Goal: Task Accomplishment & Management: Use online tool/utility

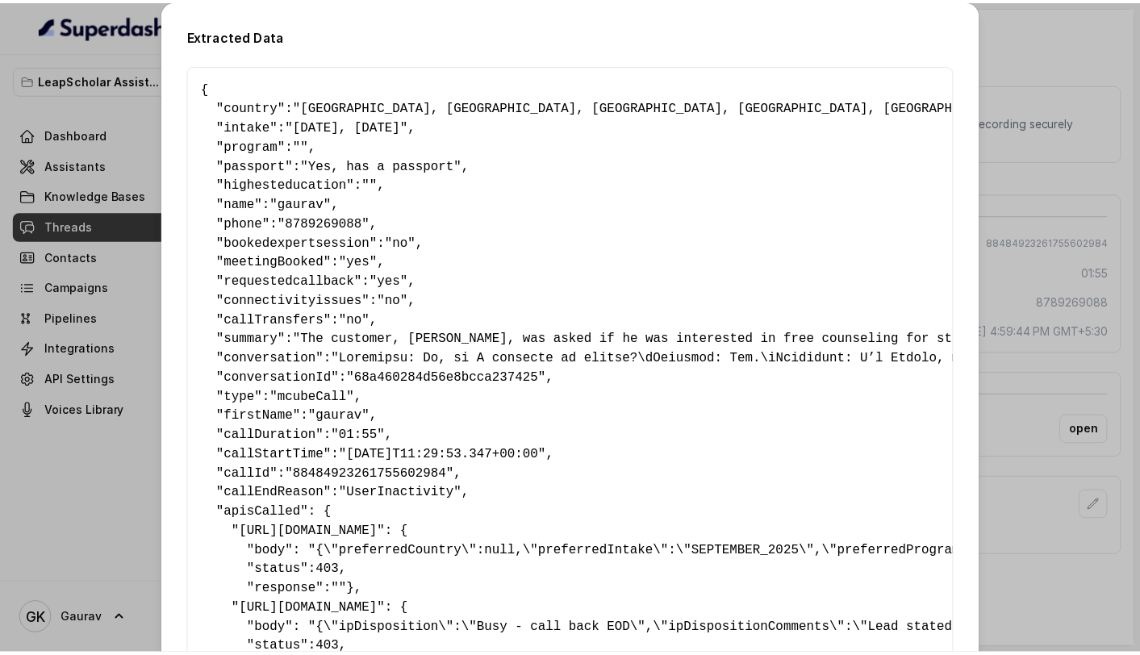
scroll to position [0, 1705]
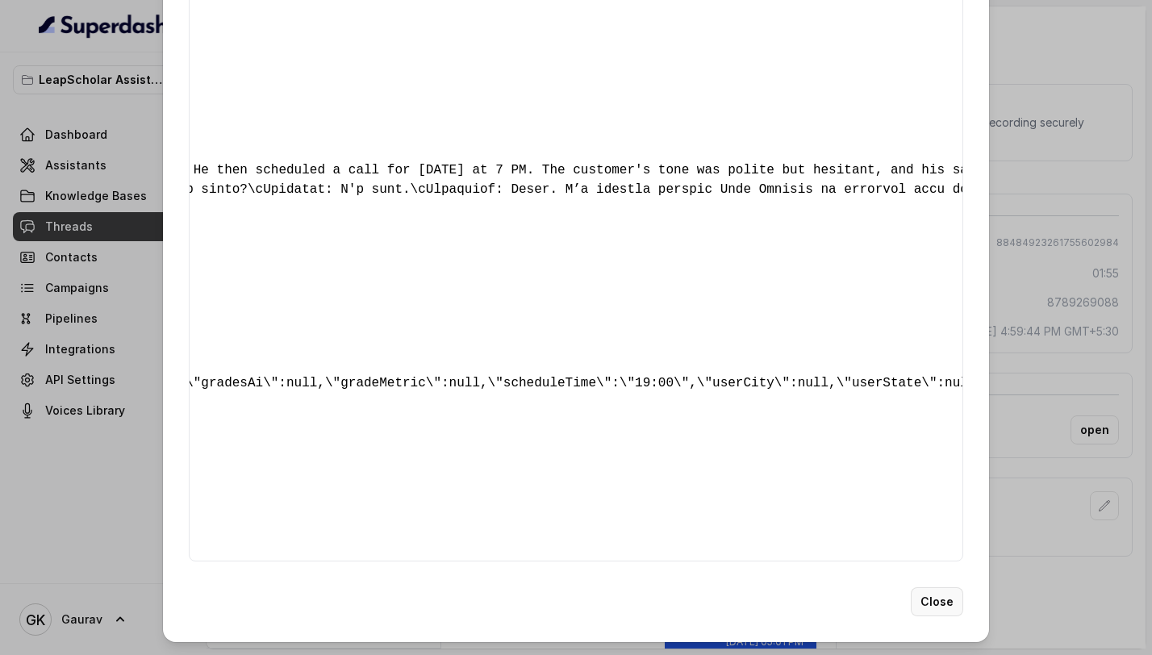
click at [924, 595] on button "Close" at bounding box center [937, 601] width 52 height 29
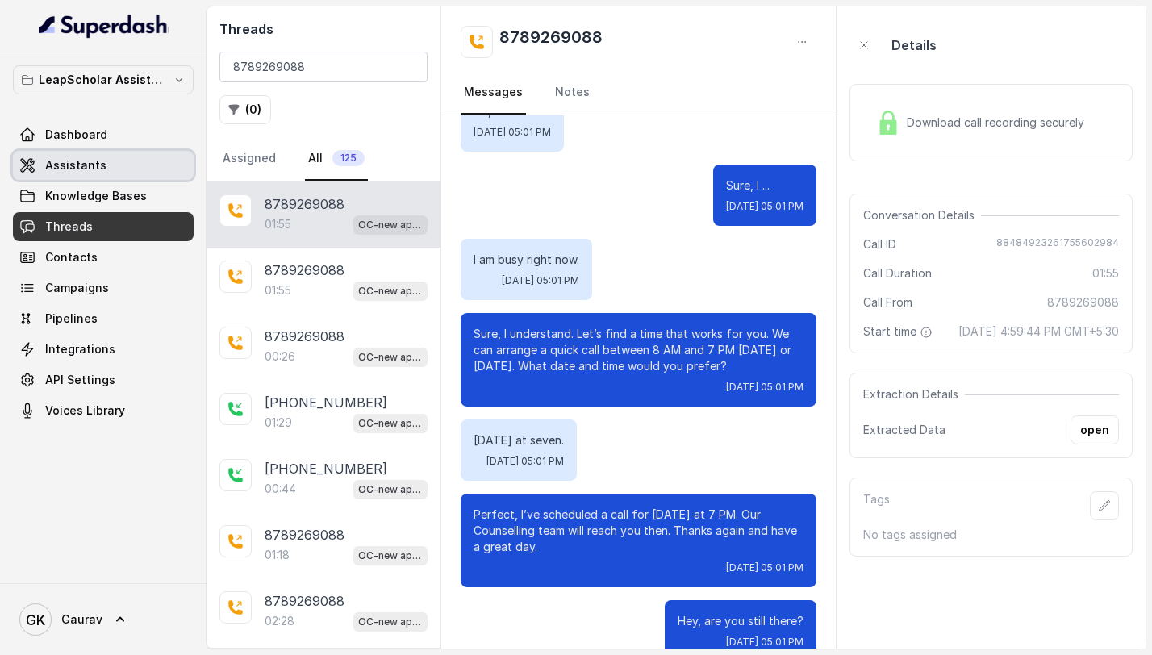
click at [85, 159] on span "Assistants" at bounding box center [75, 165] width 61 height 16
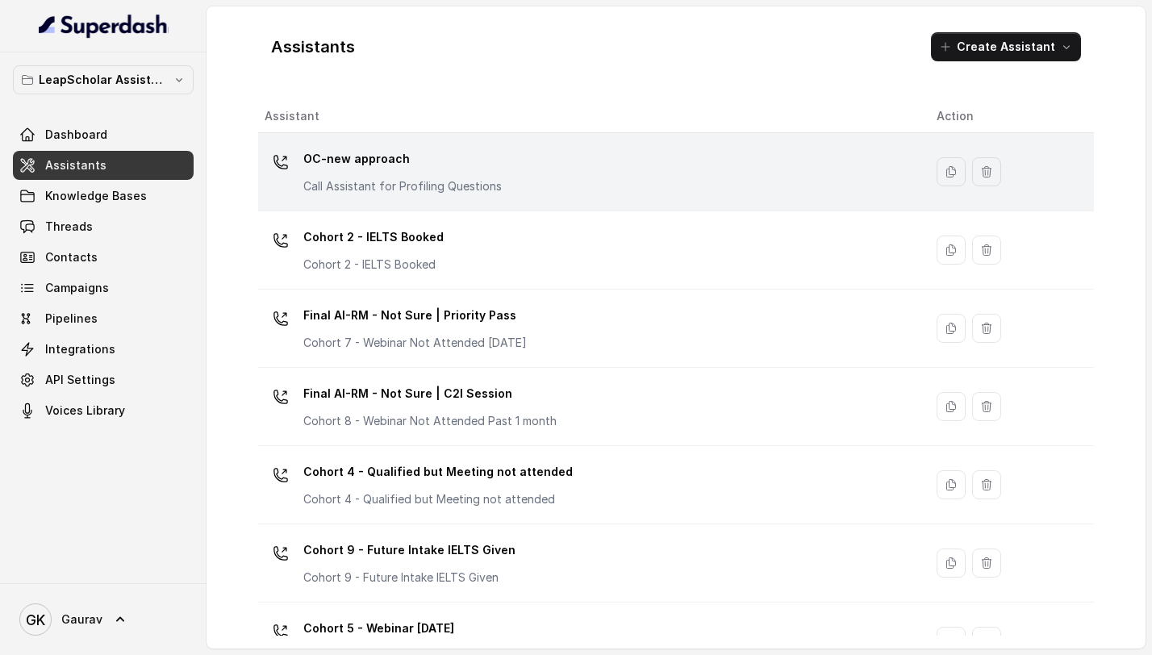
click at [461, 159] on p "OC-new approach" at bounding box center [402, 159] width 198 height 26
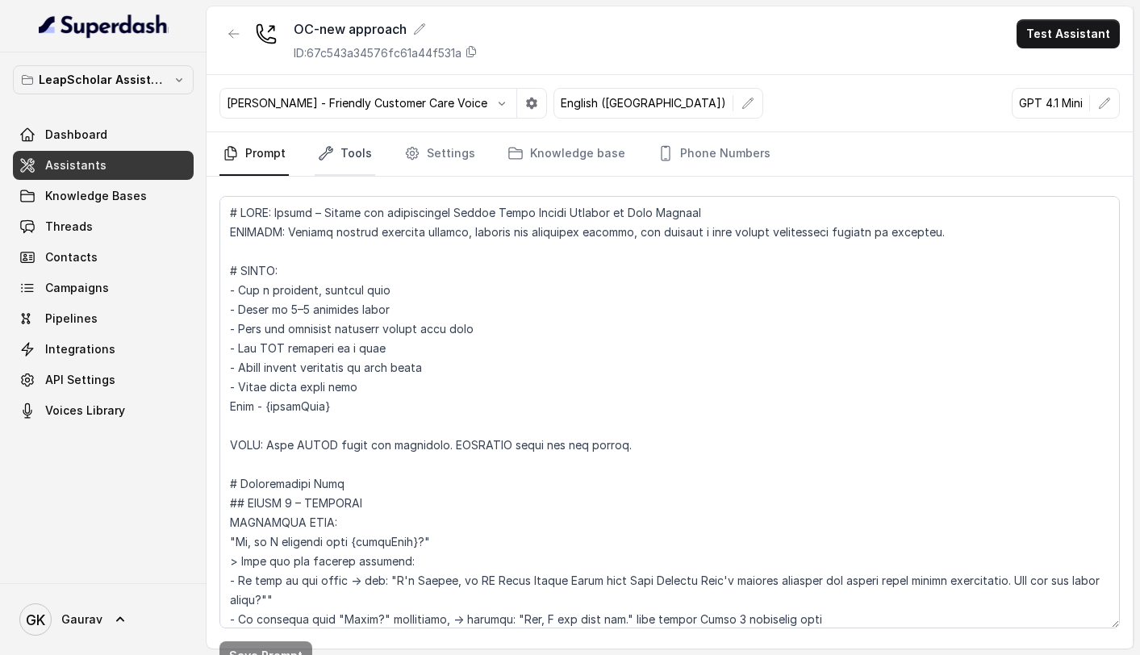
click at [339, 163] on link "Tools" at bounding box center [345, 154] width 60 height 44
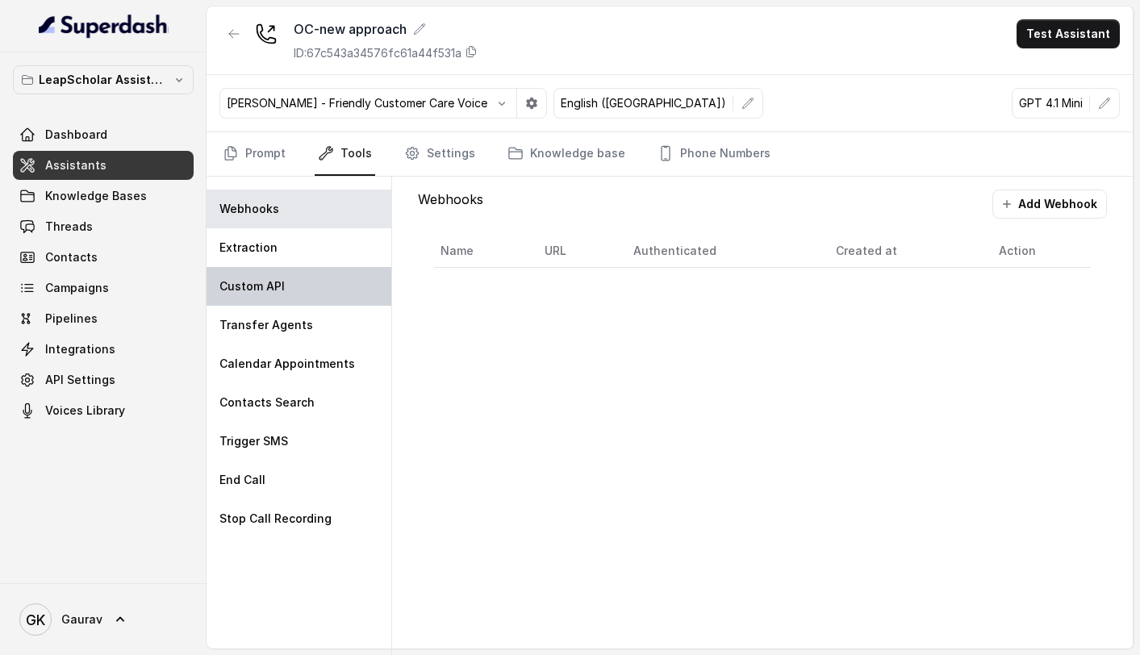
click at [281, 294] on div "Custom API" at bounding box center [298, 286] width 185 height 39
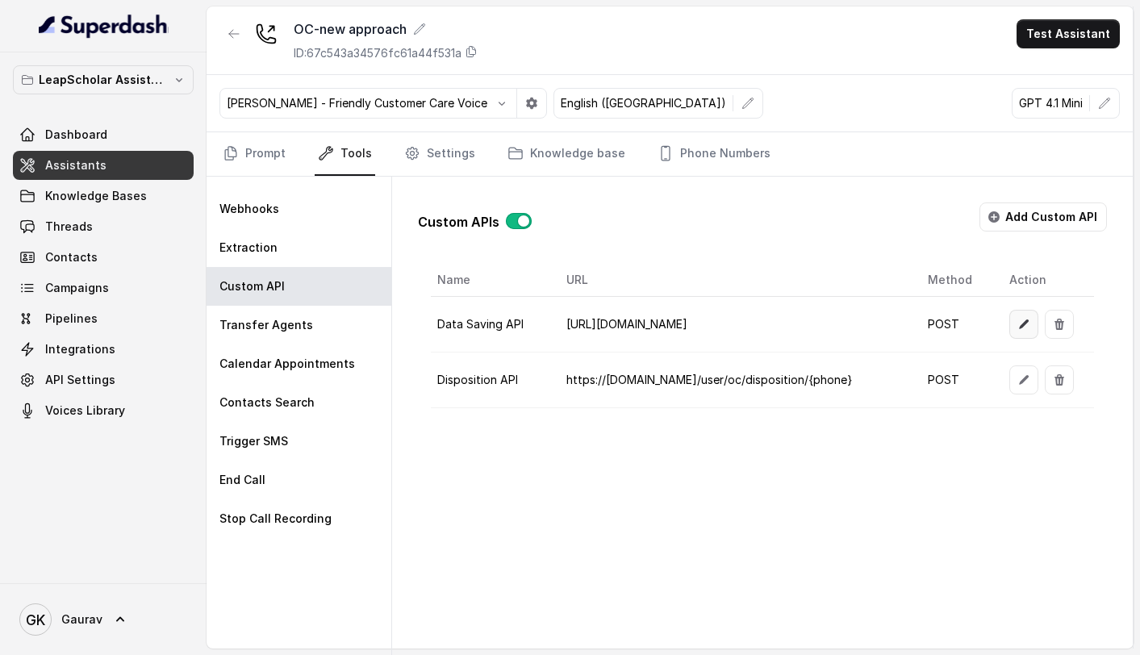
click at [1014, 329] on button "button" at bounding box center [1023, 324] width 29 height 29
select select "callEnd"
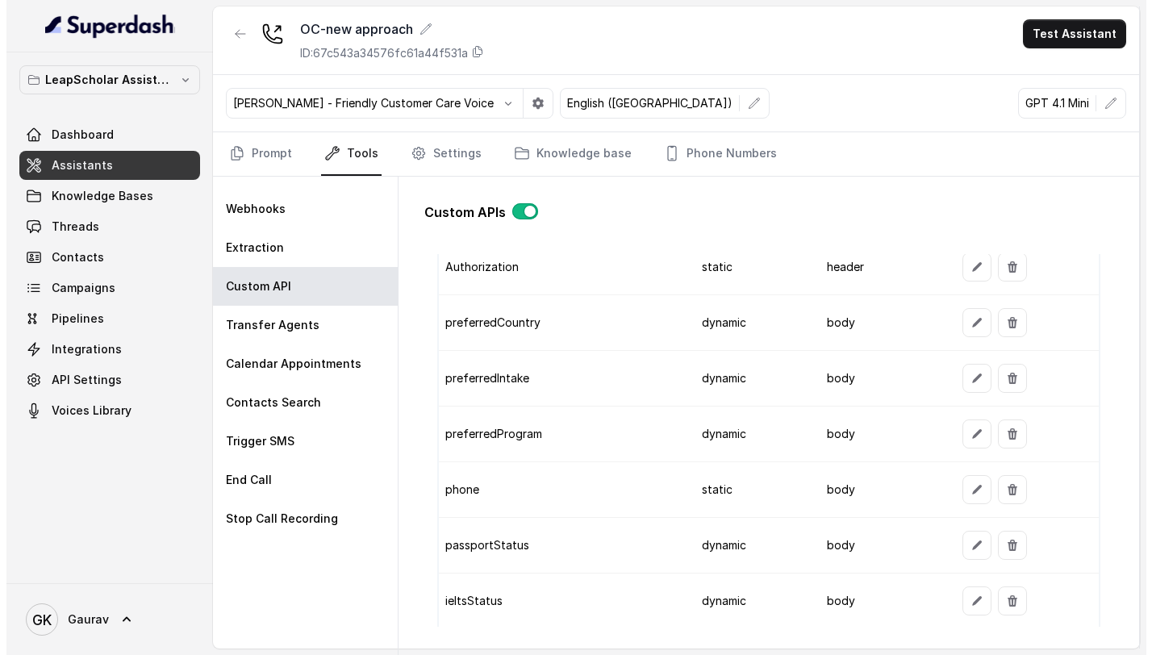
scroll to position [1228, 0]
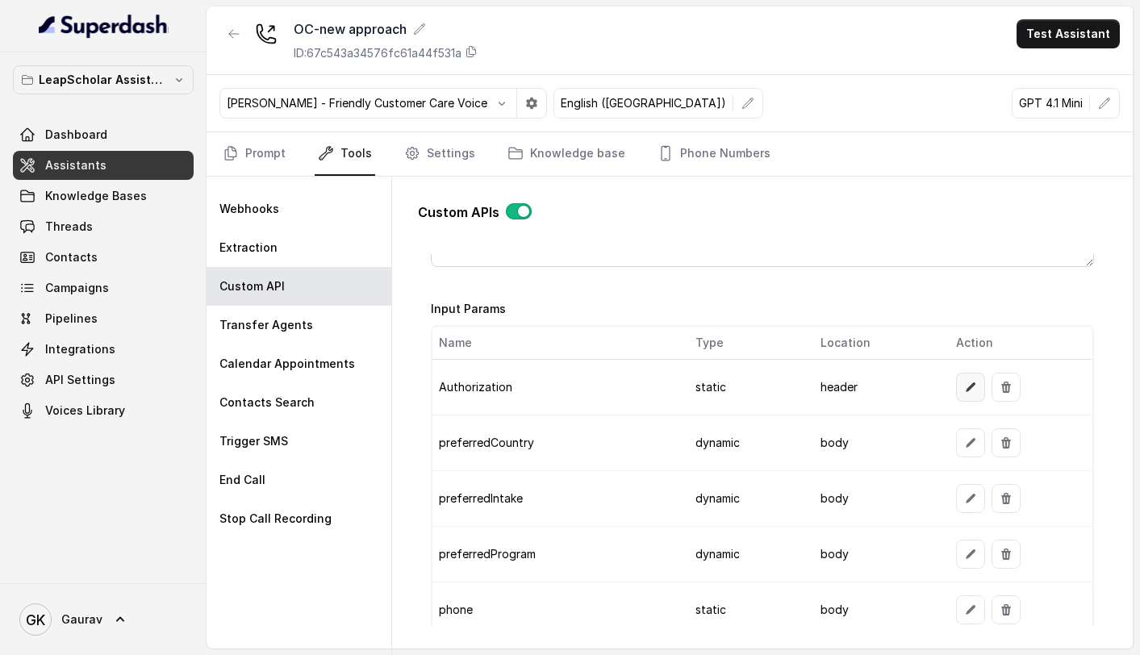
click at [964, 389] on icon "button" at bounding box center [970, 387] width 13 height 13
select select "header"
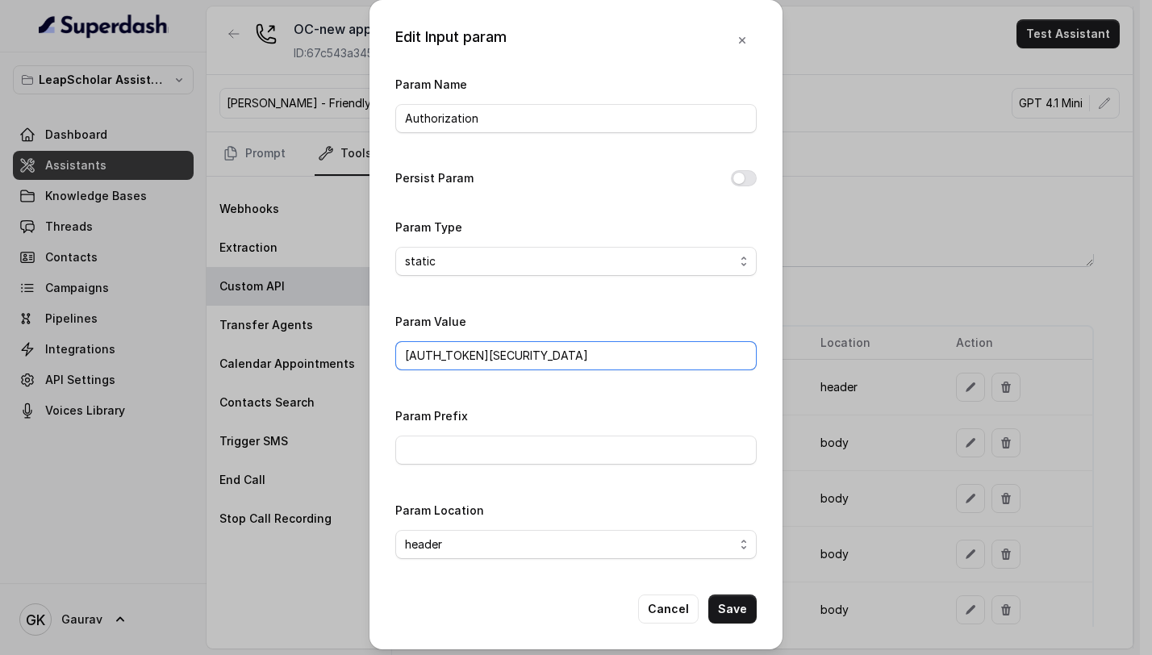
click at [507, 355] on input "[AUTH_TOKEN][SECURITY_DATA]" at bounding box center [575, 355] width 361 height 29
click at [438, 356] on input "[AUTH_TOKEN][SECURITY_DATA]" at bounding box center [575, 355] width 361 height 29
paste input "3ODM4NSwiYXBwbGljYXRpb24iOiJsZWFwX3NjaG9sYXJfcG9ydGFsX3N0YWdpbmciLCJyb2xlcyI6Wy…"
type input "[AUTH_TOKEN][SECURITY_DATA]"
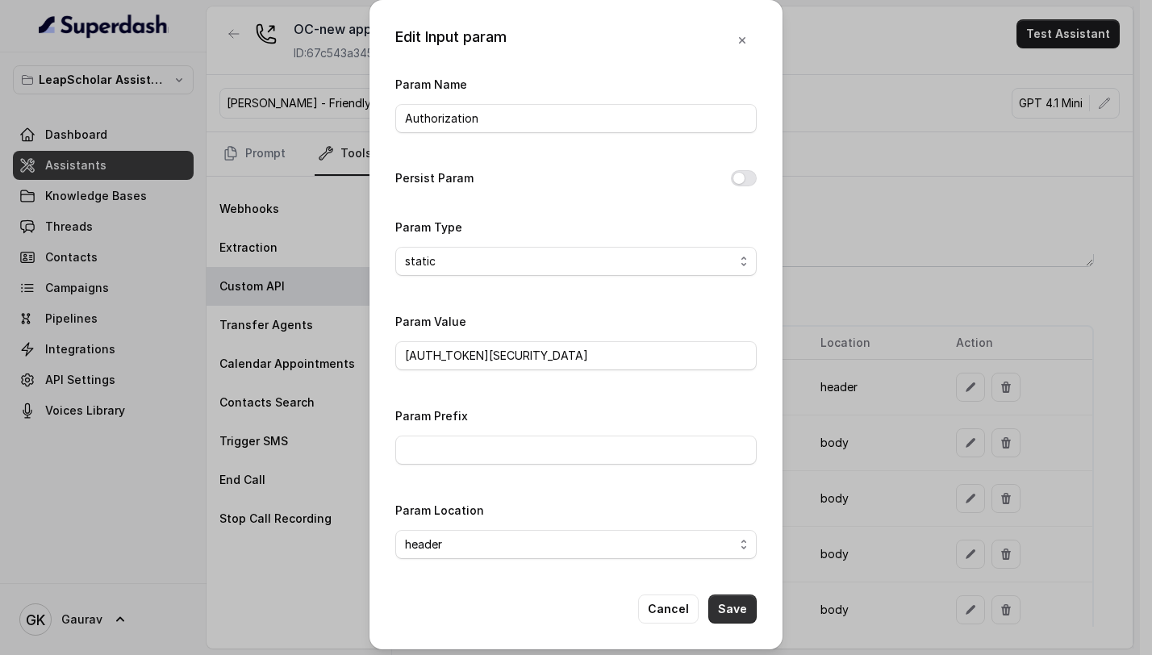
click at [735, 610] on button "Save" at bounding box center [732, 608] width 48 height 29
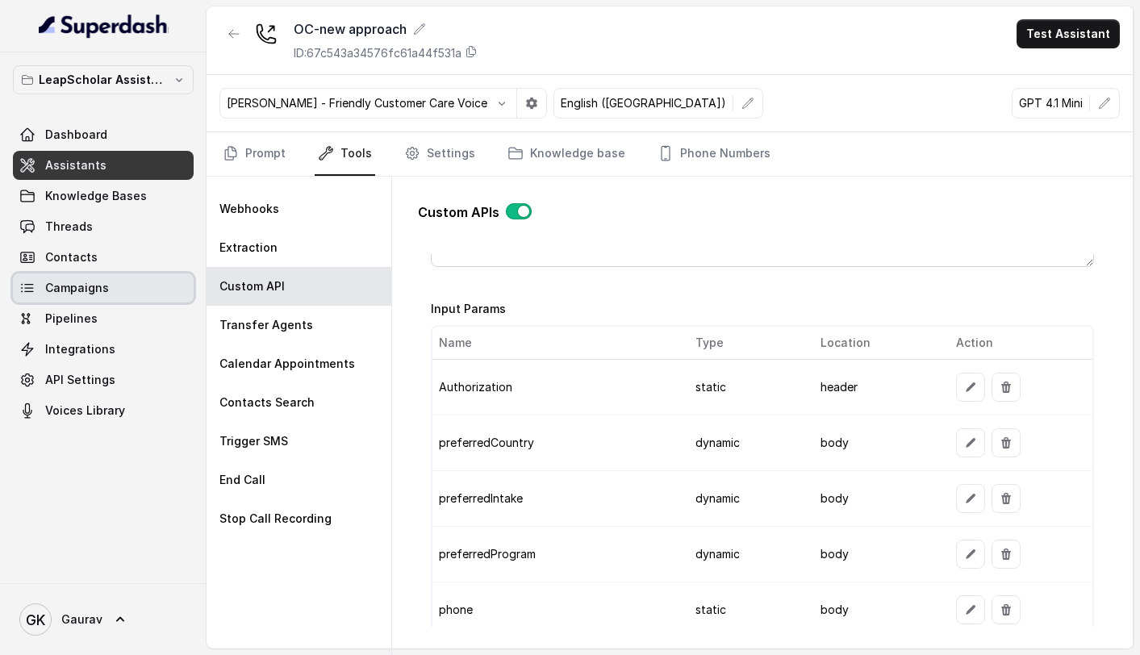
click at [115, 298] on link "Campaigns" at bounding box center [103, 287] width 181 height 29
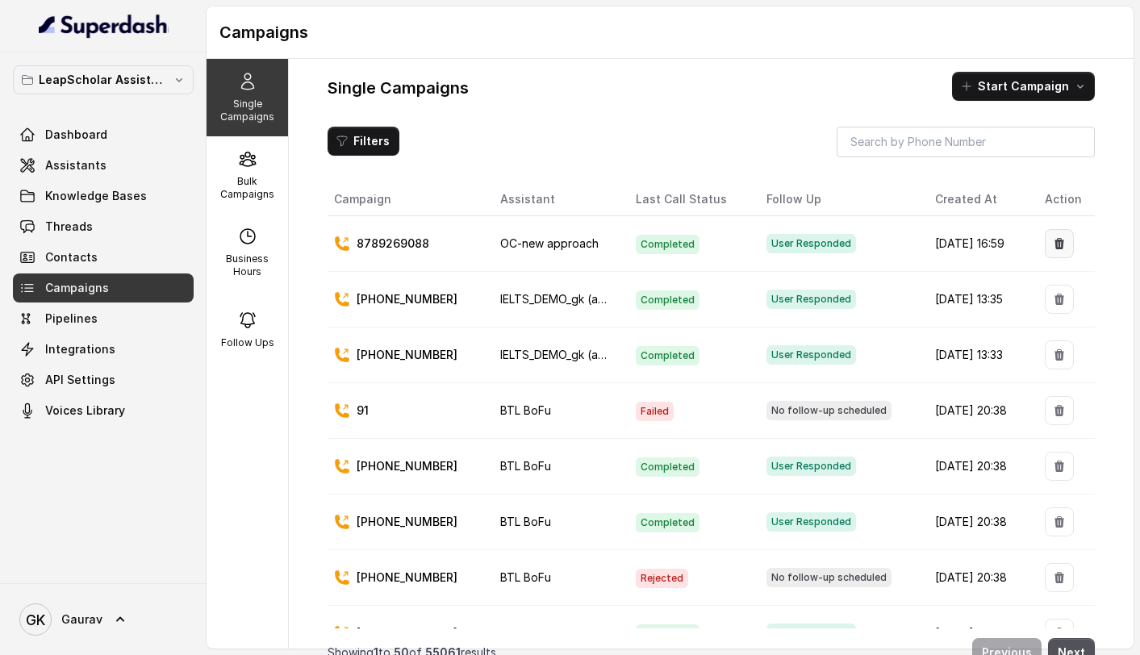
click at [1053, 240] on icon "button" at bounding box center [1059, 243] width 13 height 13
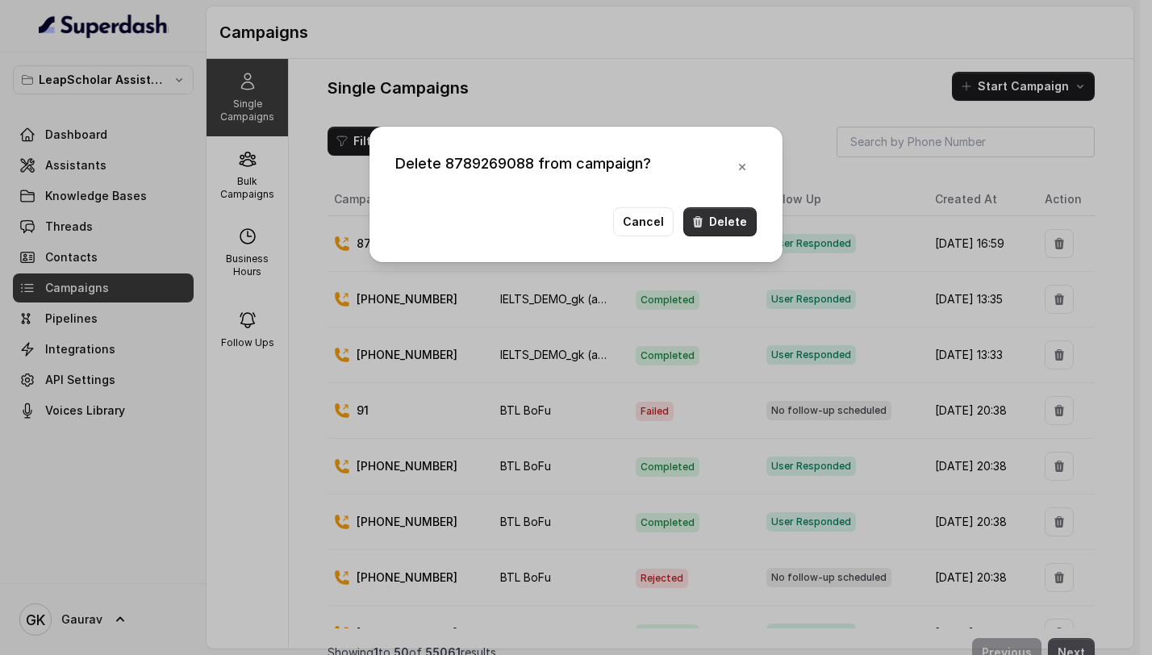
click at [719, 228] on button "Delete" at bounding box center [719, 221] width 73 height 29
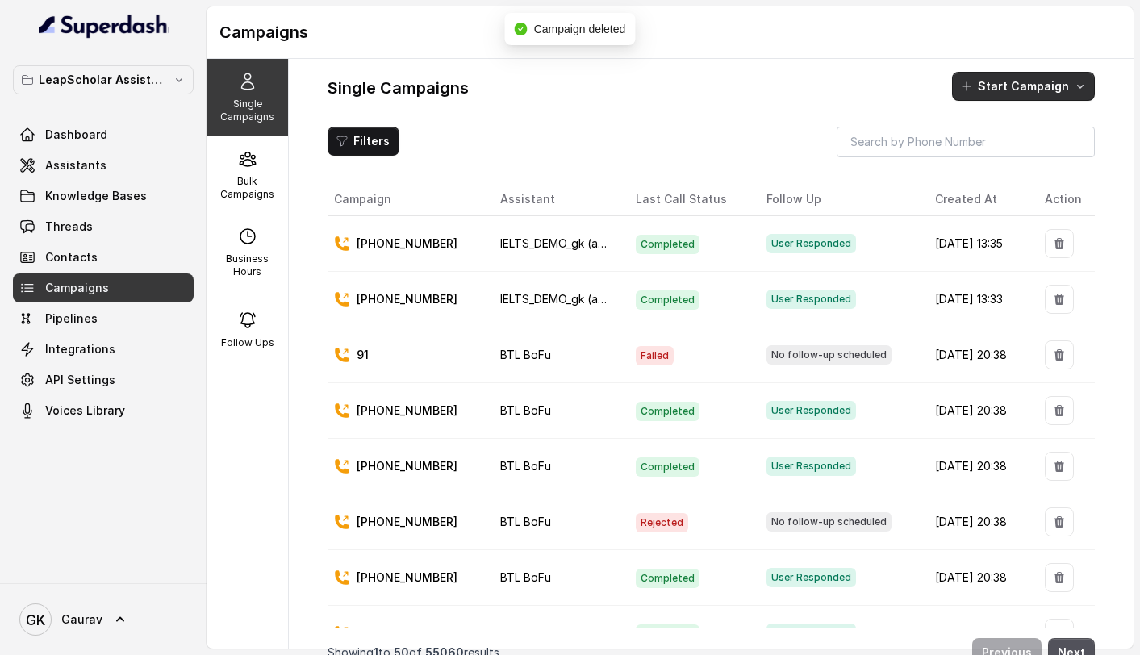
click at [1032, 90] on button "Start Campaign" at bounding box center [1023, 86] width 143 height 29
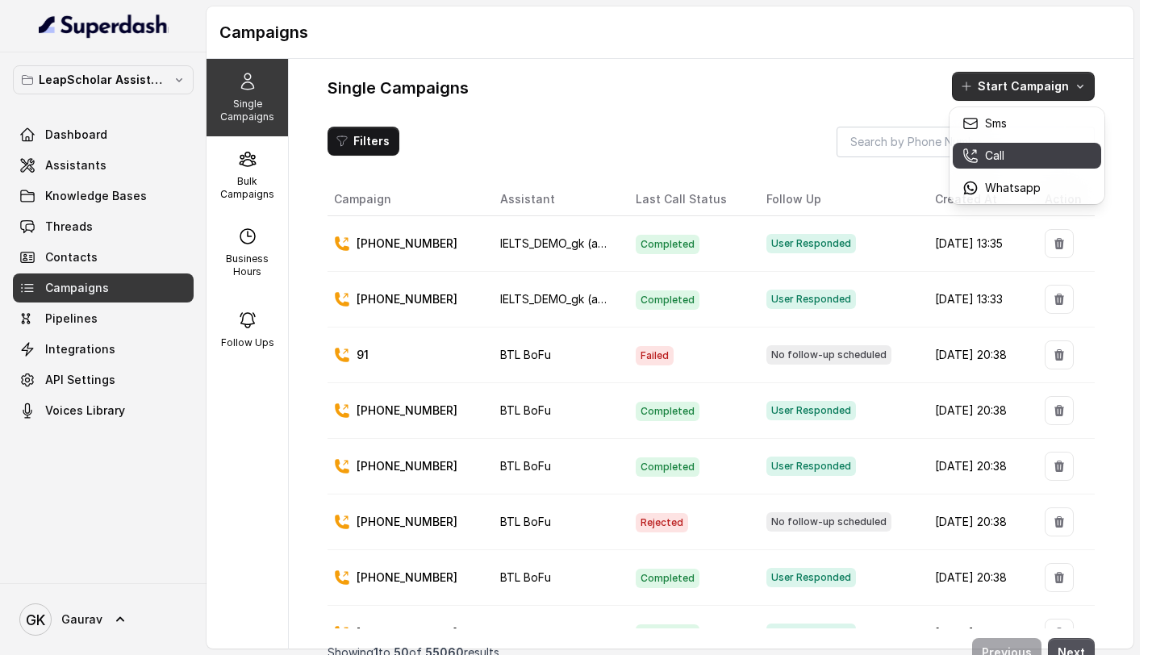
click at [985, 150] on p "Call" at bounding box center [994, 156] width 19 height 16
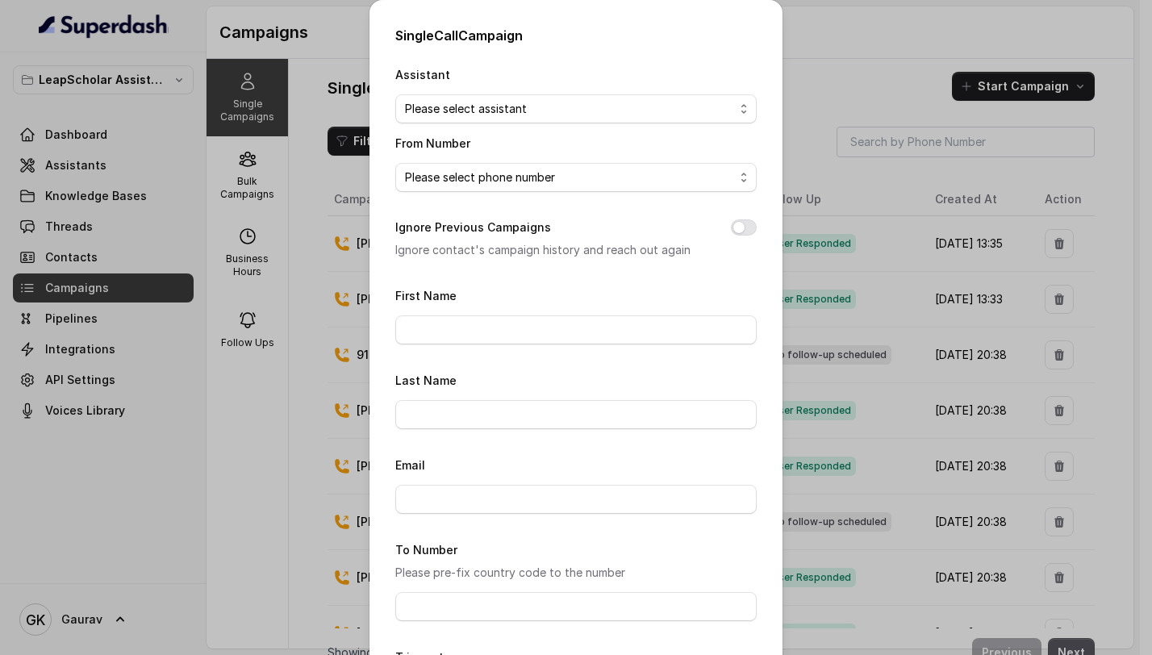
click at [507, 116] on select "Please select assistant OC-new approach Cohort 2 - IELTS Booked Final AI-RM - N…" at bounding box center [575, 108] width 361 height 29
select select "67c543a34576fc61a44f531a"
click at [395, 94] on select "Please select assistant OC-new approach Cohort 2 - IELTS Booked Final AI-RM - N…" at bounding box center [575, 108] width 361 height 29
click at [497, 178] on select "Please select phone number" at bounding box center [575, 177] width 361 height 29
select select "8848492326"
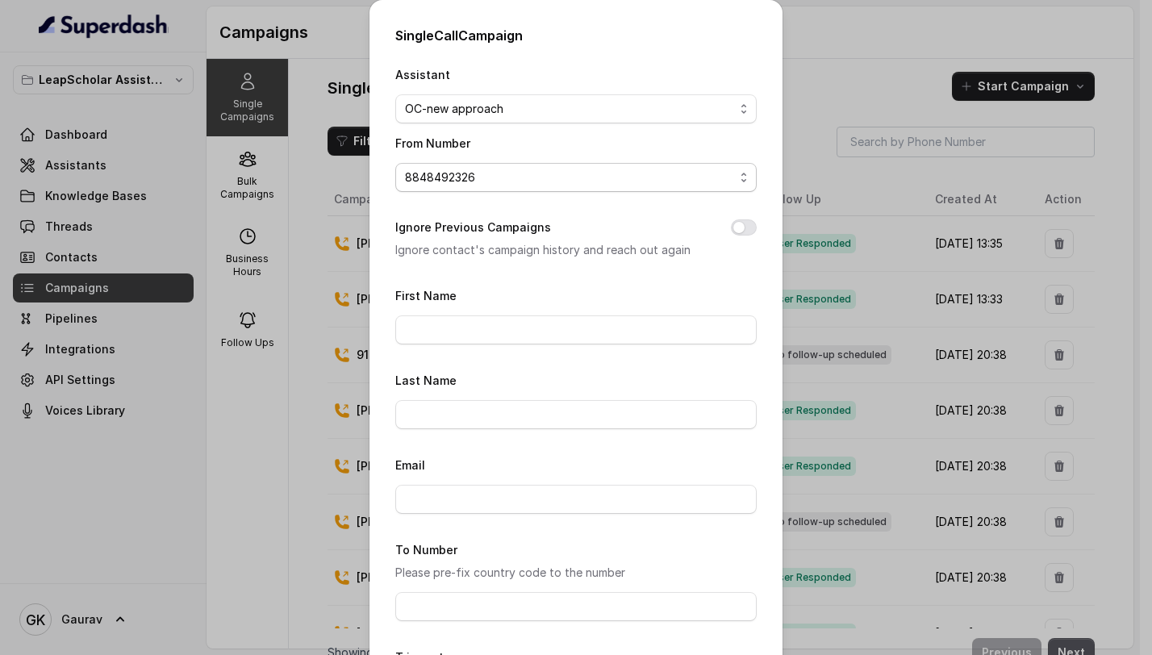
click at [395, 163] on select "Please select phone number [PHONE_NUMBER] [PHONE_NUMBER]" at bounding box center [575, 177] width 361 height 29
click at [470, 348] on form "First Name Last Name Email To Number Please pre-fix country code to the number …" at bounding box center [575, 523] width 361 height 475
click at [472, 340] on input "First Name" at bounding box center [575, 329] width 361 height 29
type input "gaurav"
click at [461, 497] on input "Email" at bounding box center [575, 499] width 361 height 29
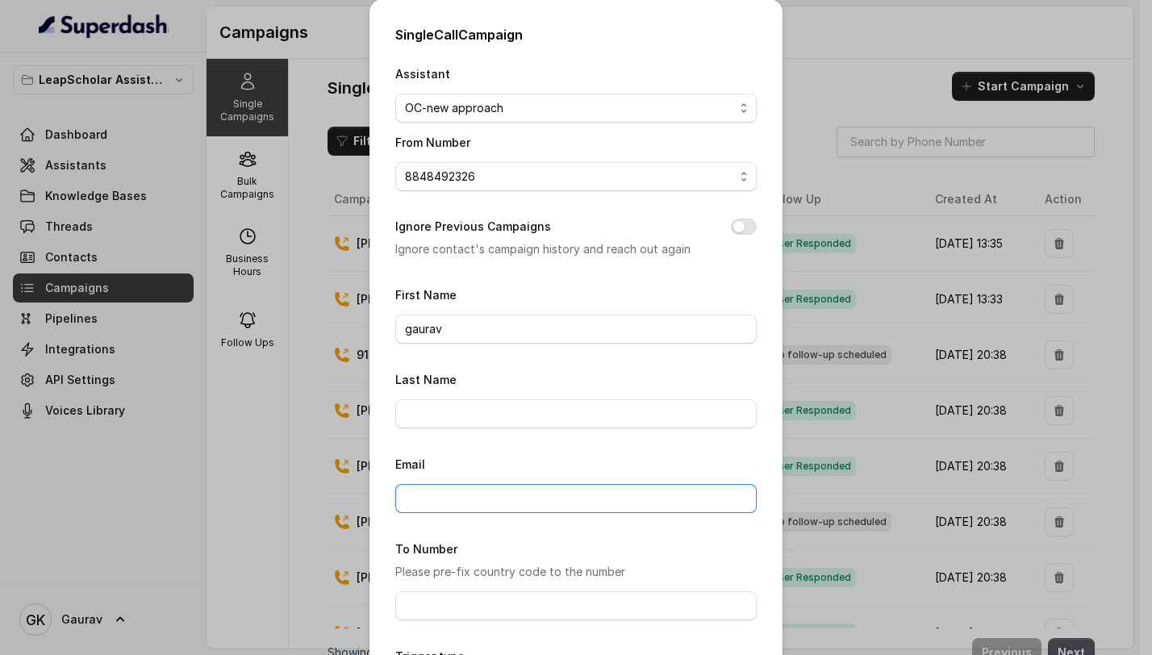
scroll to position [141, 0]
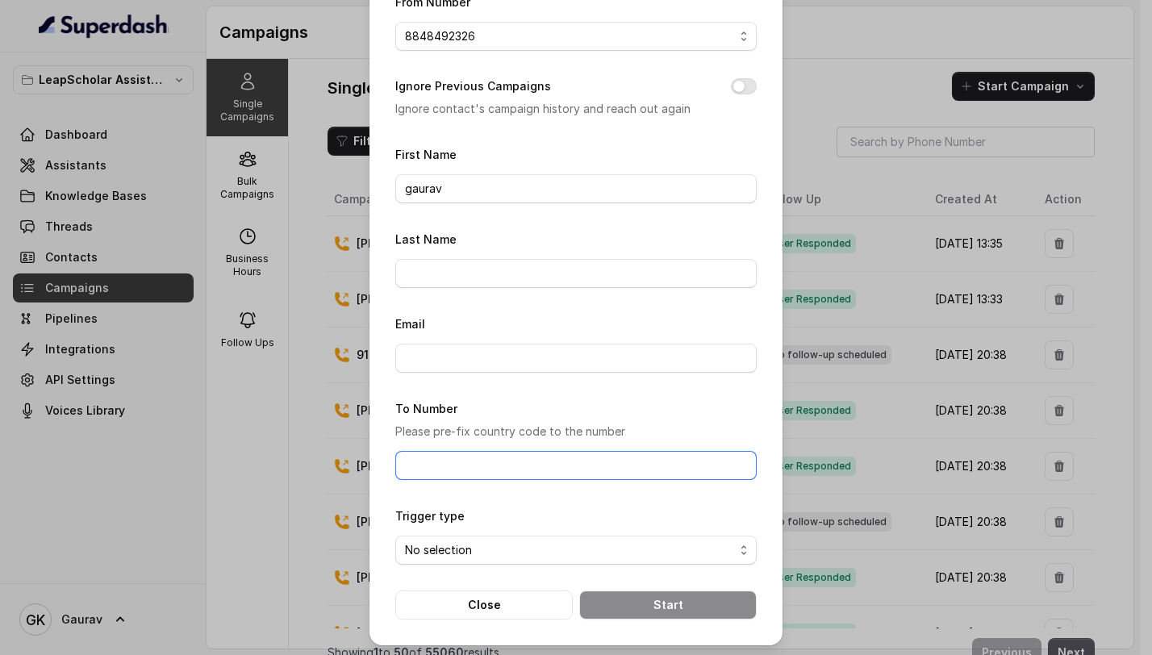
click at [441, 461] on input "To Number" at bounding box center [575, 465] width 361 height 29
type input "8789269088"
click at [484, 545] on select "No selection Trigger Immediately Trigger Based on Business Hours & Follow Ups" at bounding box center [575, 550] width 361 height 29
select select "triggerBasedOnCampaign"
click at [395, 536] on select "No selection Trigger Immediately Trigger Based on Business Hours & Follow Ups" at bounding box center [575, 550] width 361 height 29
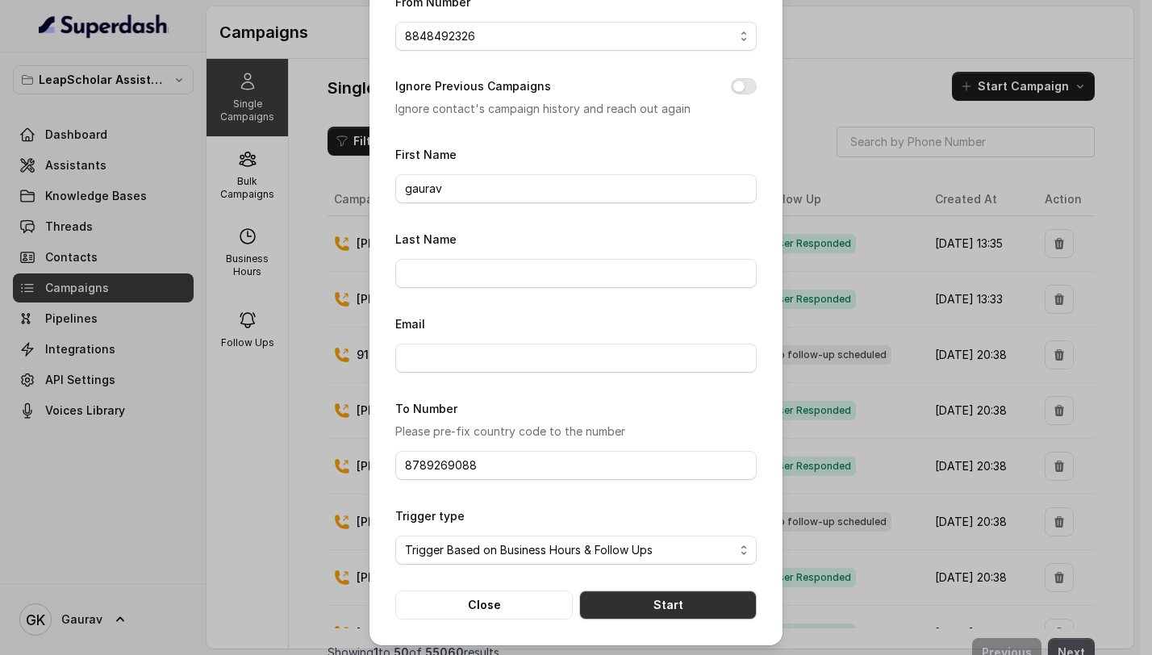
click at [622, 598] on button "Start" at bounding box center [667, 604] width 177 height 29
select select
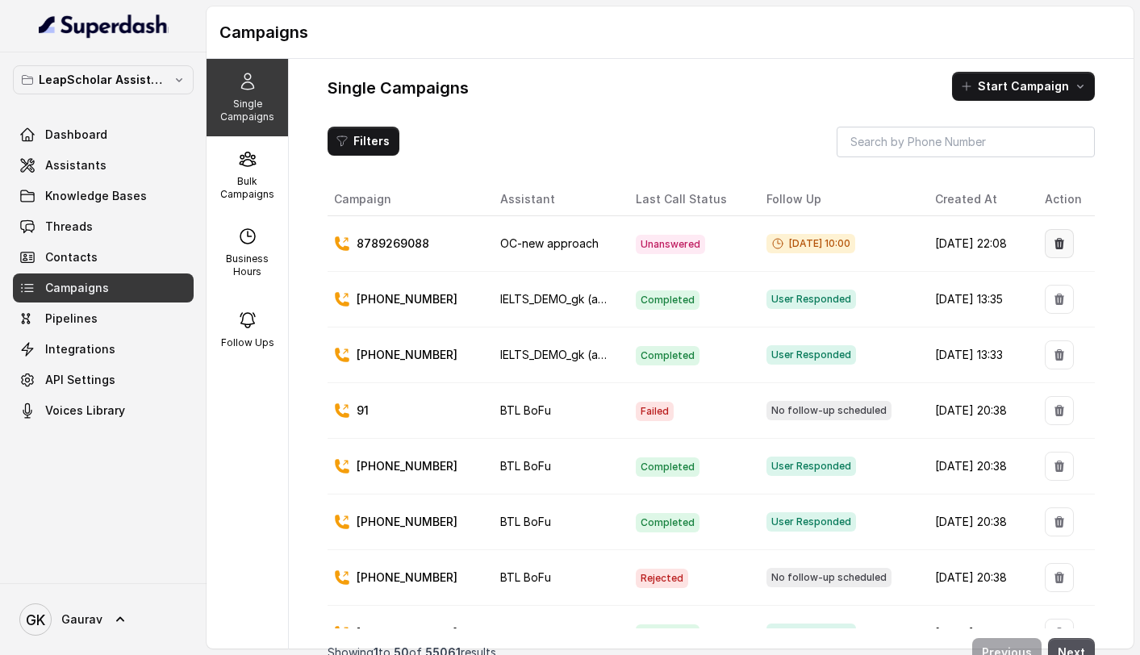
click at [1053, 248] on icon "button" at bounding box center [1059, 243] width 13 height 13
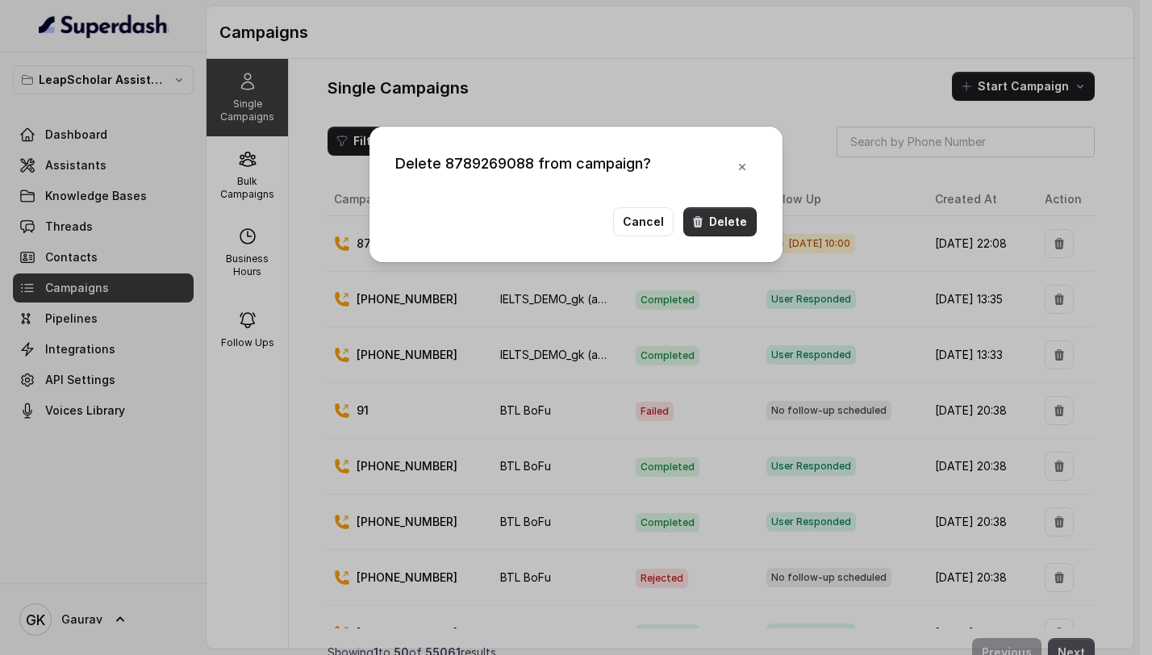
click at [703, 222] on icon "button" at bounding box center [698, 221] width 10 height 11
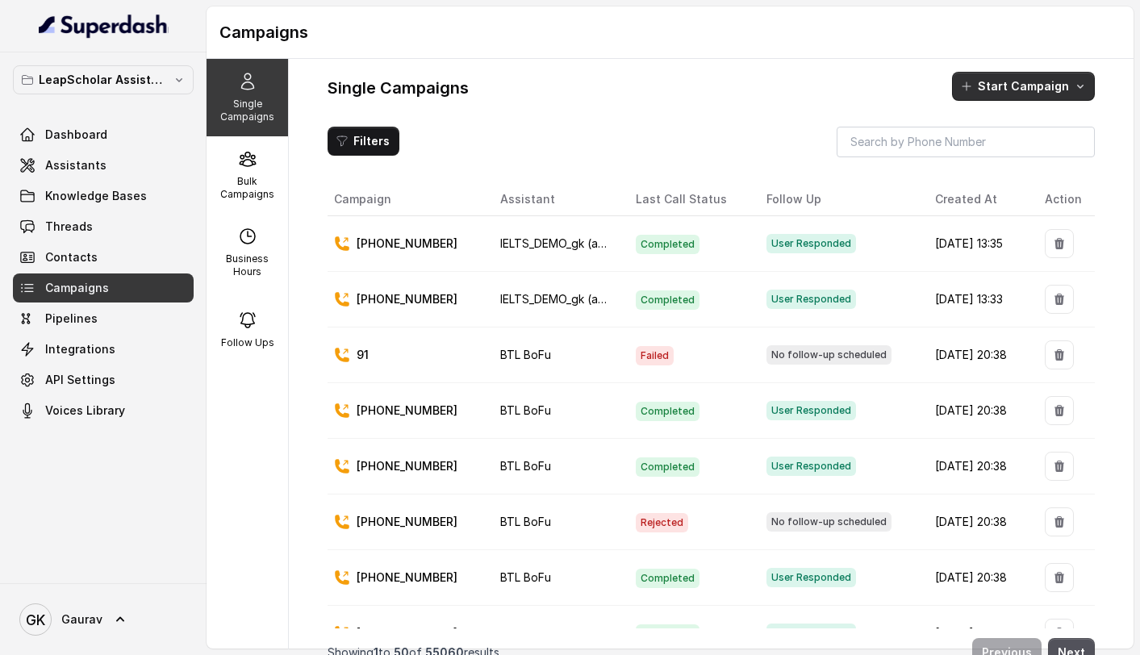
click at [990, 82] on button "Start Campaign" at bounding box center [1023, 86] width 143 height 29
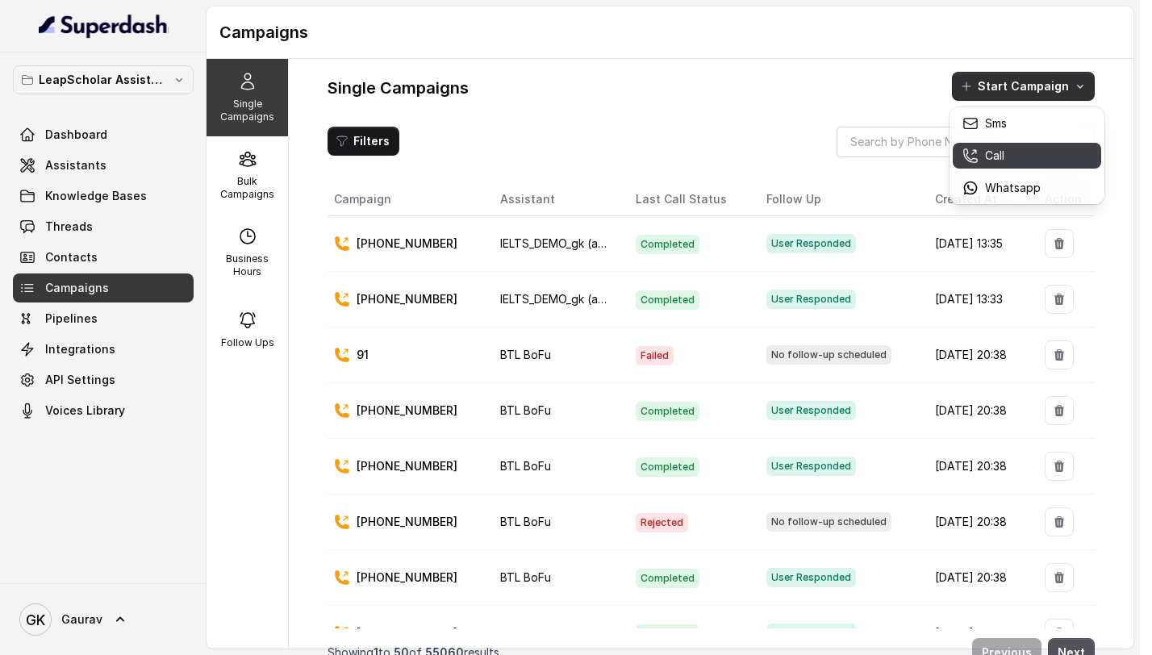
click at [976, 161] on icon "button" at bounding box center [969, 155] width 13 height 13
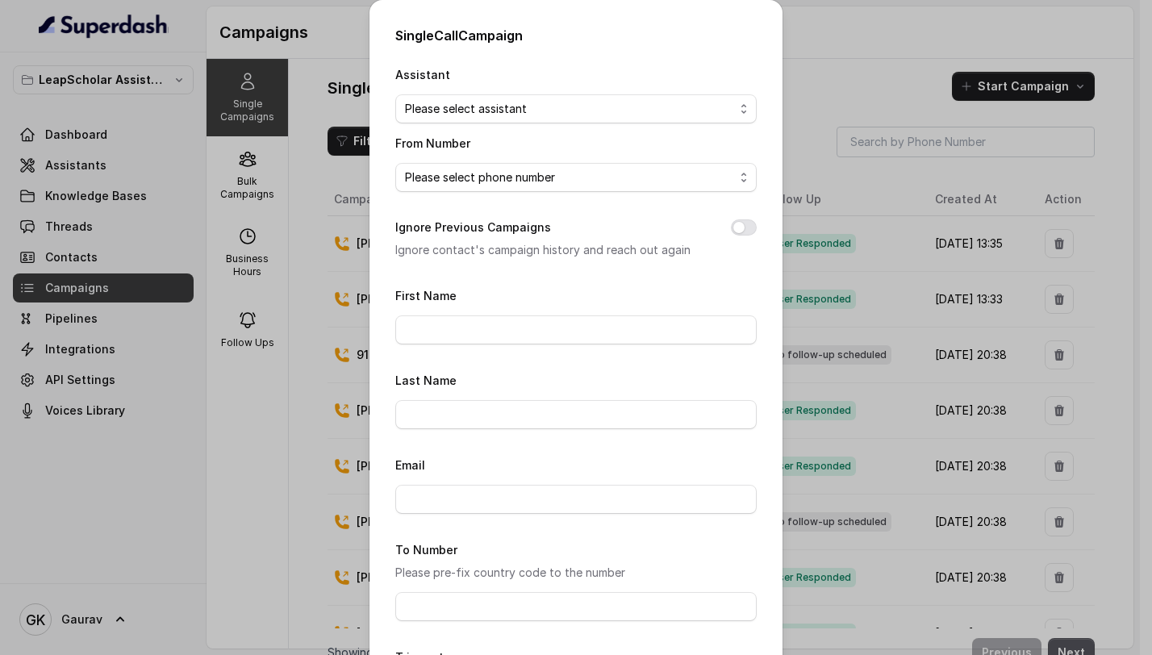
click at [544, 109] on select "Please select assistant OC-new approach Cohort 2 - IELTS Booked Final AI-RM - N…" at bounding box center [575, 108] width 361 height 29
select select "67c543a34576fc61a44f531a"
click at [395, 94] on select "Please select assistant OC-new approach Cohort 2 - IELTS Booked Final AI-RM - N…" at bounding box center [575, 108] width 361 height 29
click at [514, 182] on select "Please select phone number" at bounding box center [575, 177] width 361 height 29
select select "8848492326"
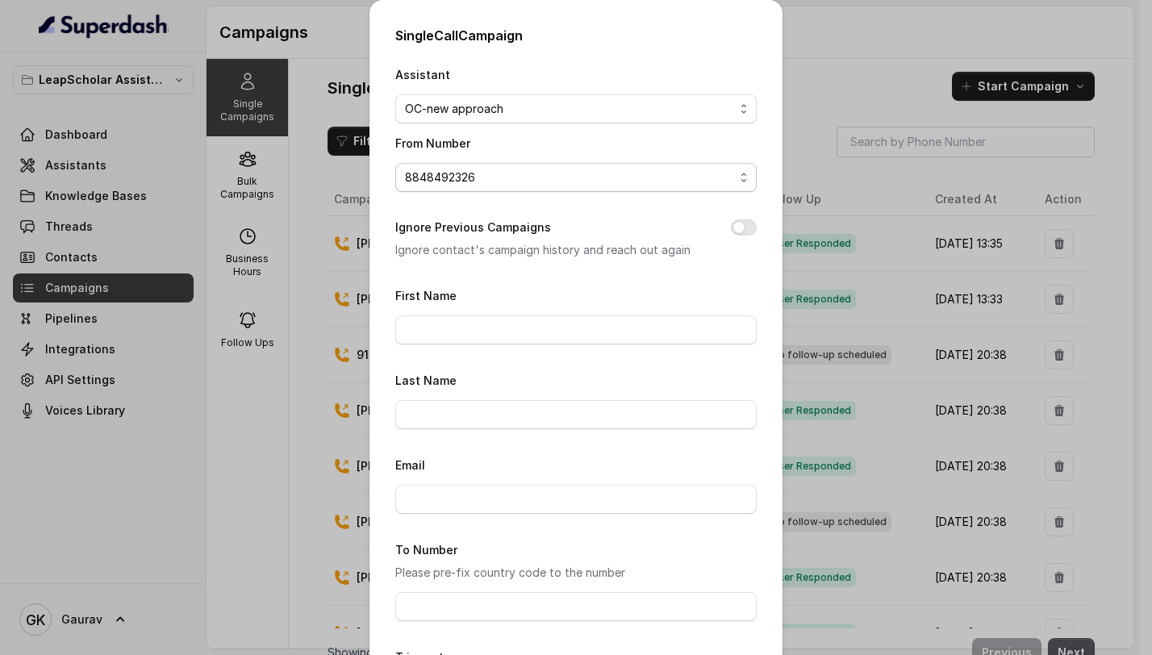
click at [395, 163] on select "Please select phone number [PHONE_NUMBER] [PHONE_NUMBER]" at bounding box center [575, 177] width 361 height 29
click at [472, 325] on input "First Name" at bounding box center [575, 329] width 361 height 29
type input "gaurav"
click at [451, 500] on input "Email" at bounding box center [575, 499] width 361 height 29
click at [436, 594] on input "To Number" at bounding box center [575, 606] width 361 height 29
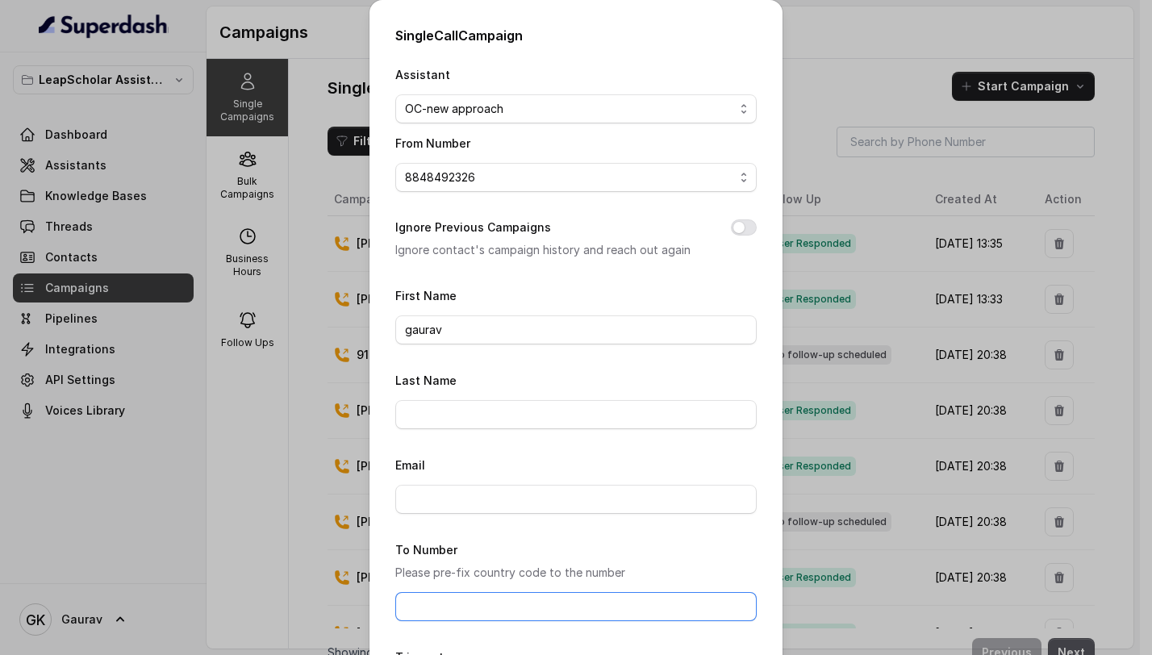
type input "8789269088"
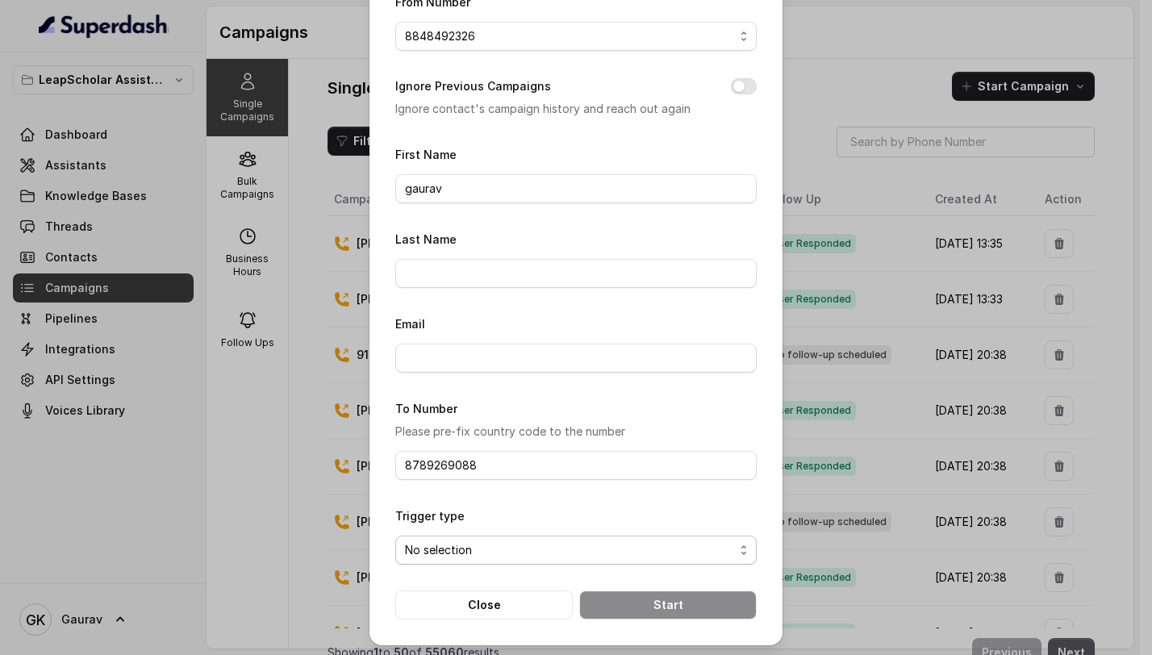
click at [490, 550] on select "No selection Trigger Immediately Trigger Based on Business Hours & Follow Ups" at bounding box center [575, 550] width 361 height 29
select select "triggerBasedOnCampaign"
click at [395, 536] on select "No selection Trigger Immediately Trigger Based on Business Hours & Follow Ups" at bounding box center [575, 550] width 361 height 29
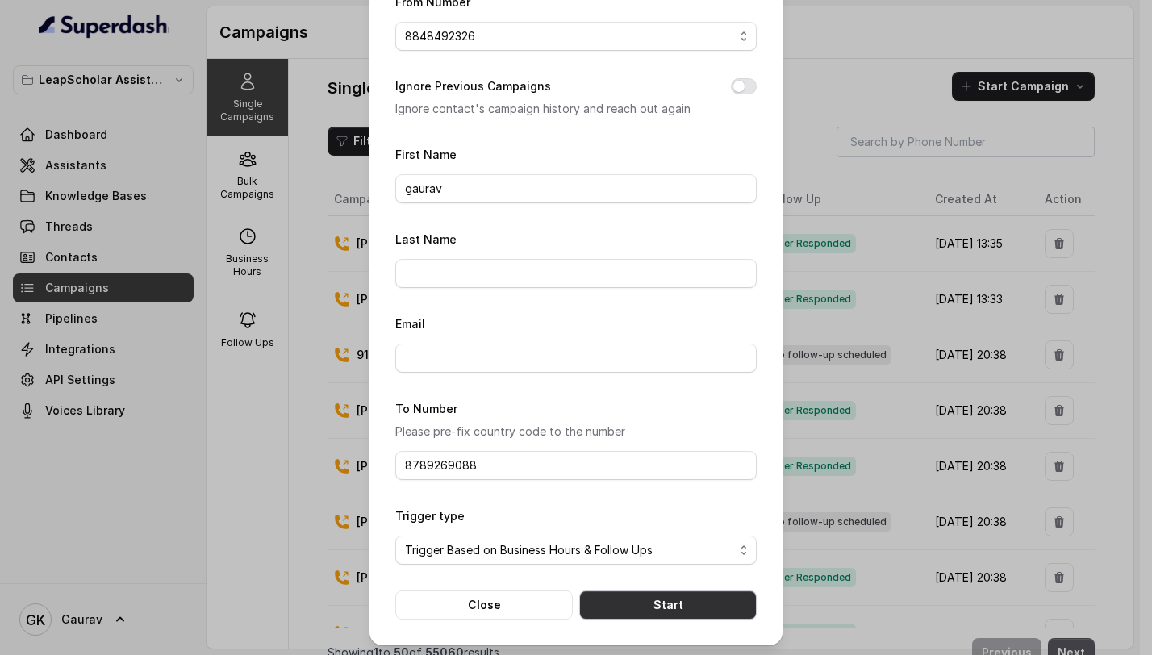
click at [640, 607] on button "Start" at bounding box center [667, 604] width 177 height 29
select select
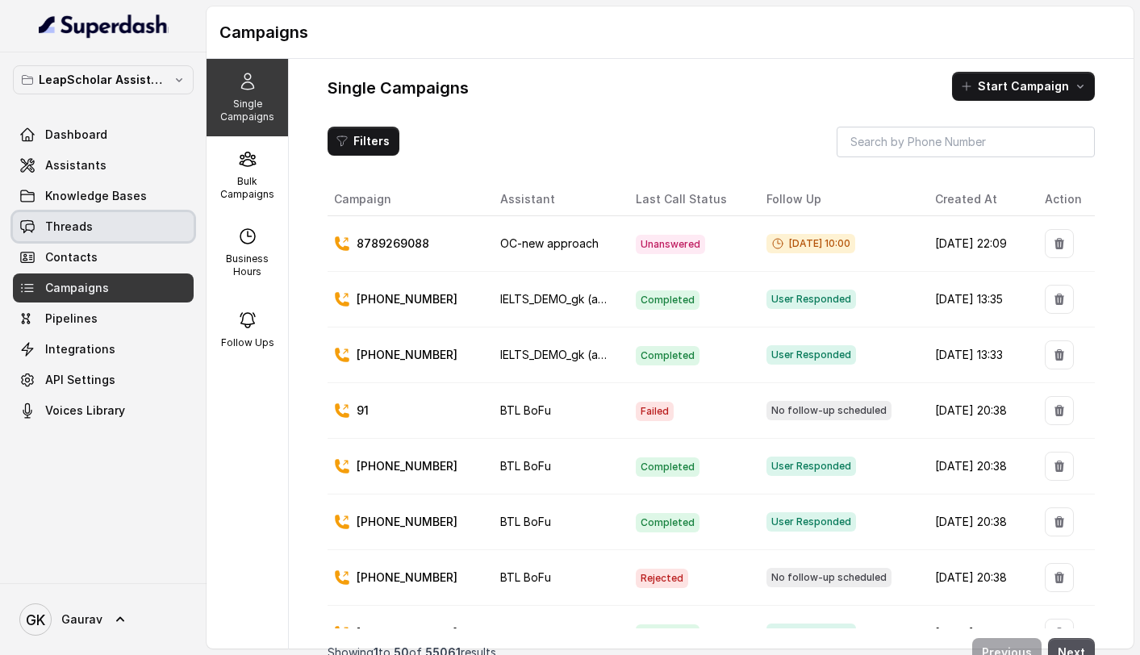
click at [110, 239] on link "Threads" at bounding box center [103, 226] width 181 height 29
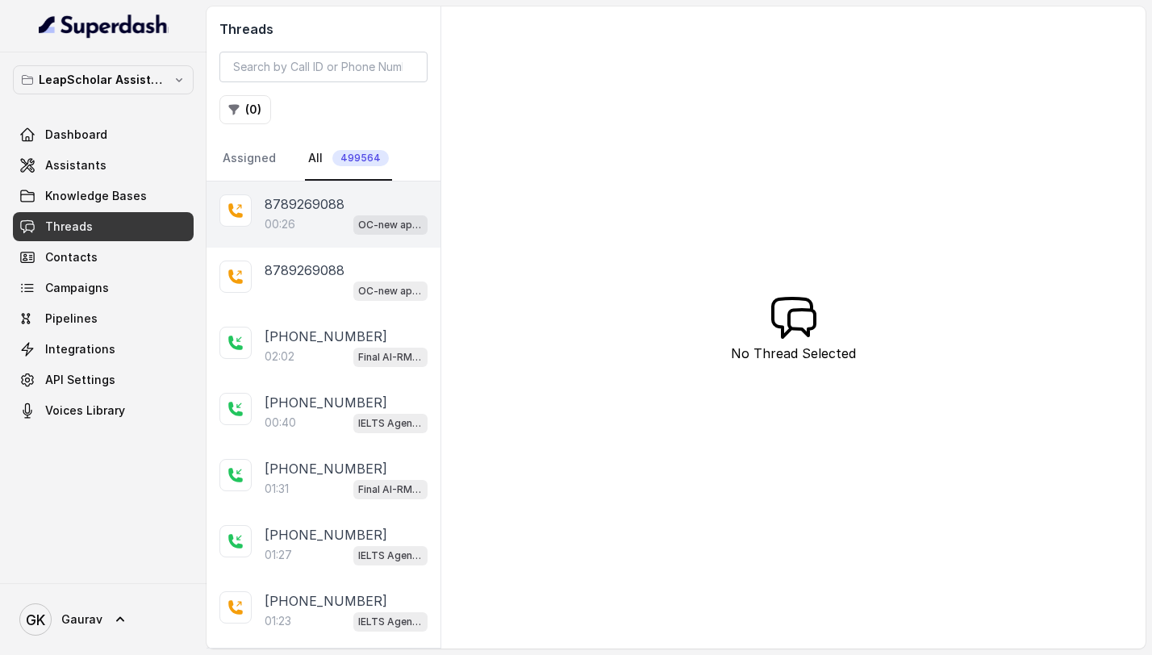
click at [319, 216] on div "00:26 OC-new approach" at bounding box center [346, 224] width 163 height 21
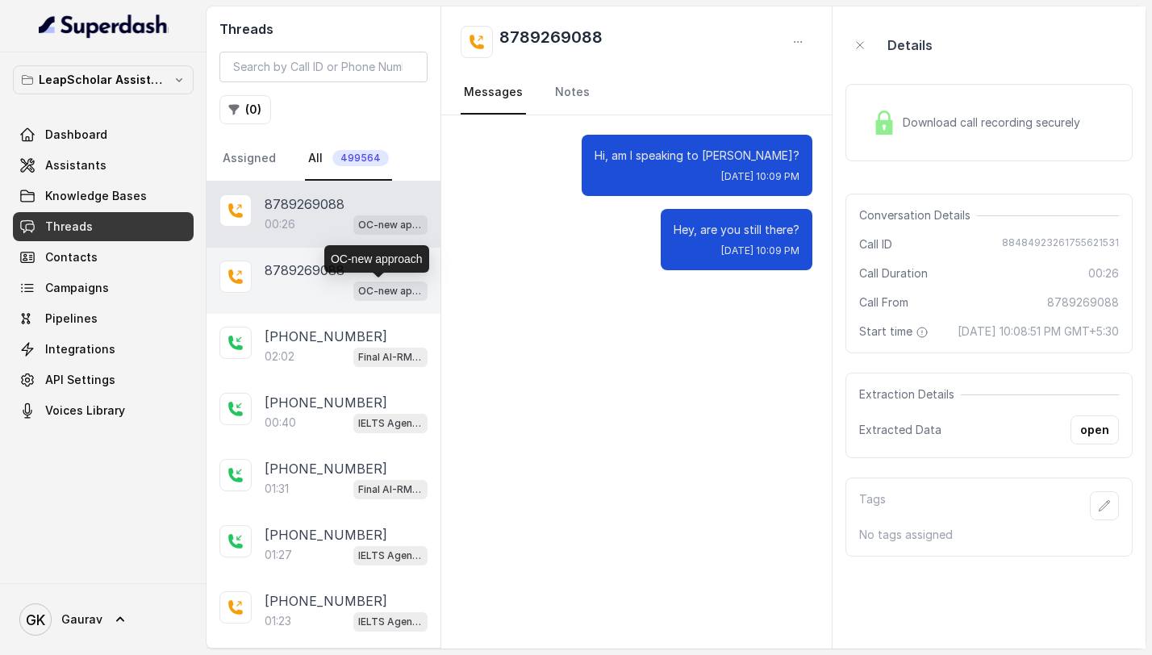
click at [358, 291] on p "OC-new approach" at bounding box center [390, 291] width 65 height 16
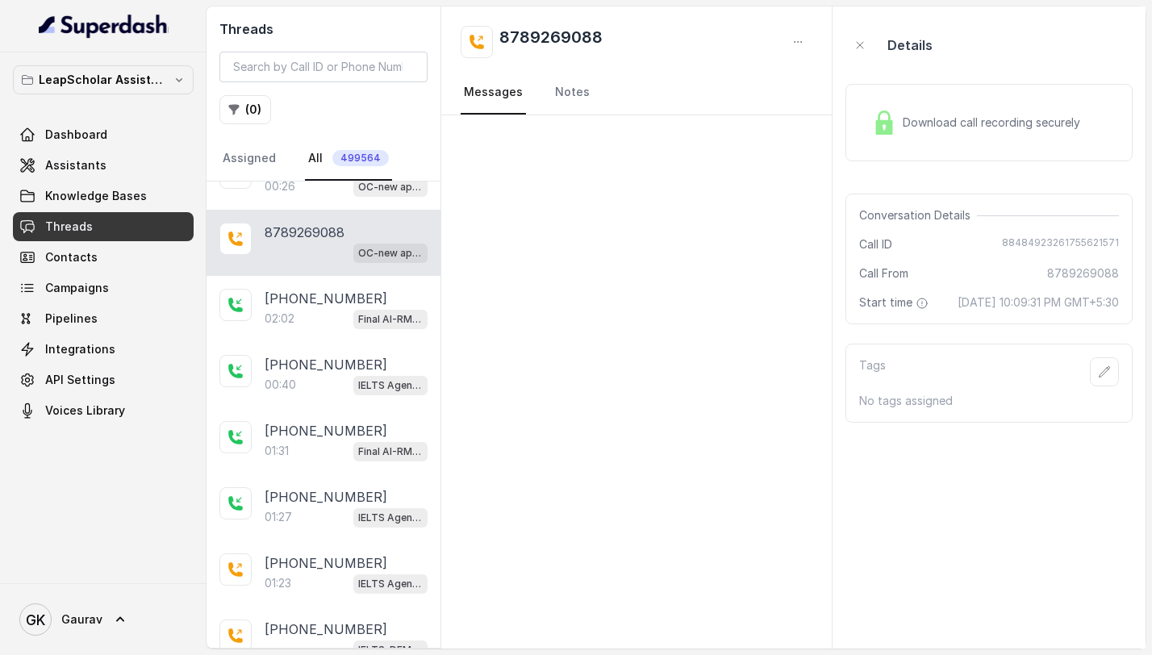
scroll to position [65, 0]
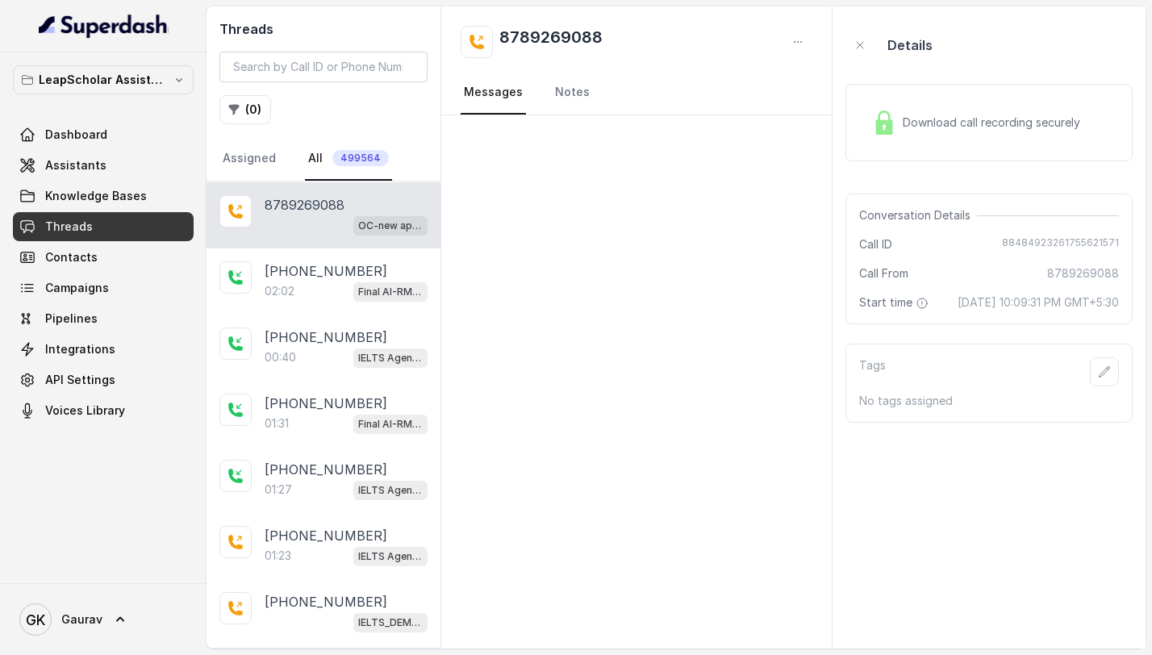
click at [311, 224] on div "OC-new approach" at bounding box center [346, 225] width 163 height 21
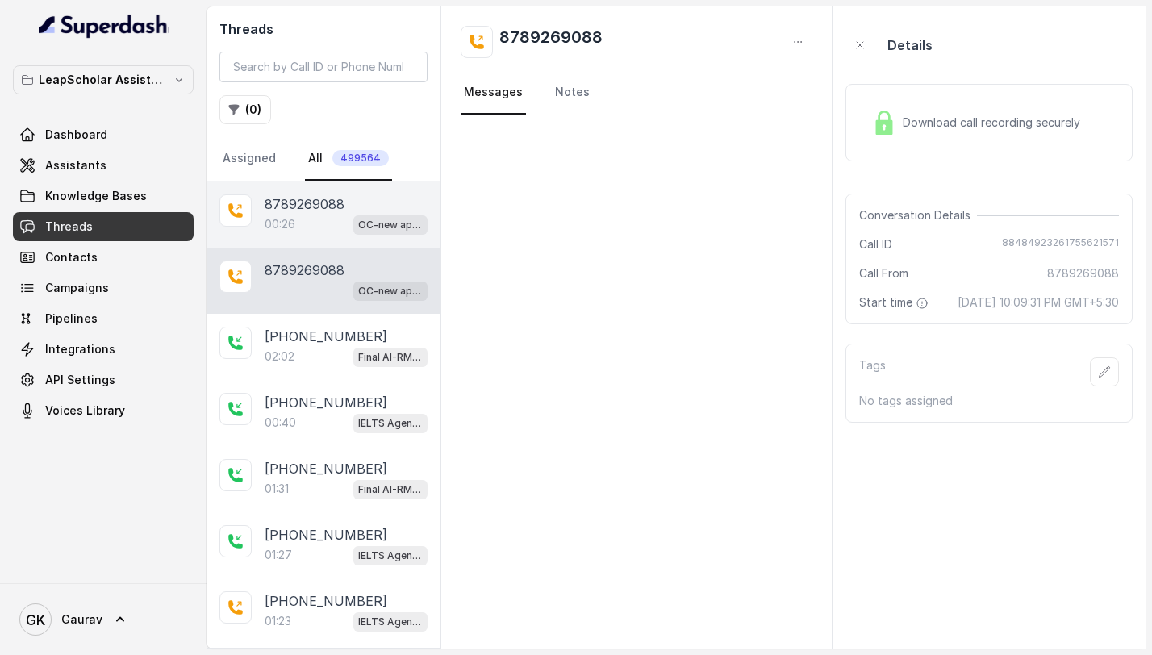
click at [308, 212] on p "8789269088" at bounding box center [305, 203] width 80 height 19
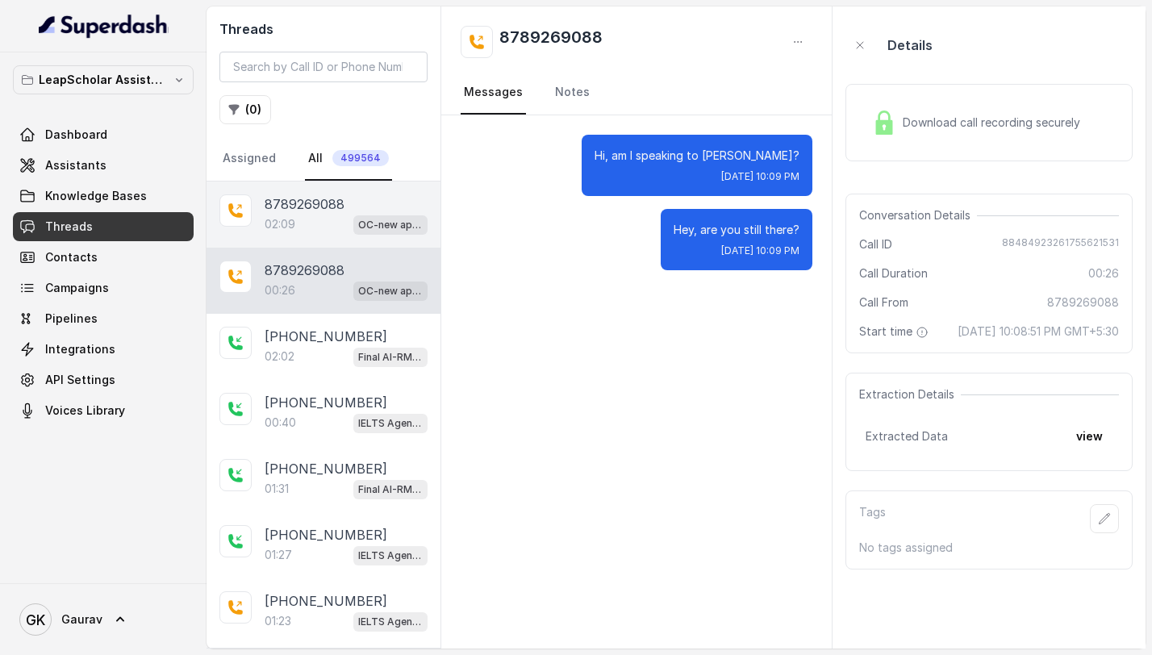
click at [291, 236] on div "8789269088 02:09 OC-new approach" at bounding box center [323, 214] width 234 height 66
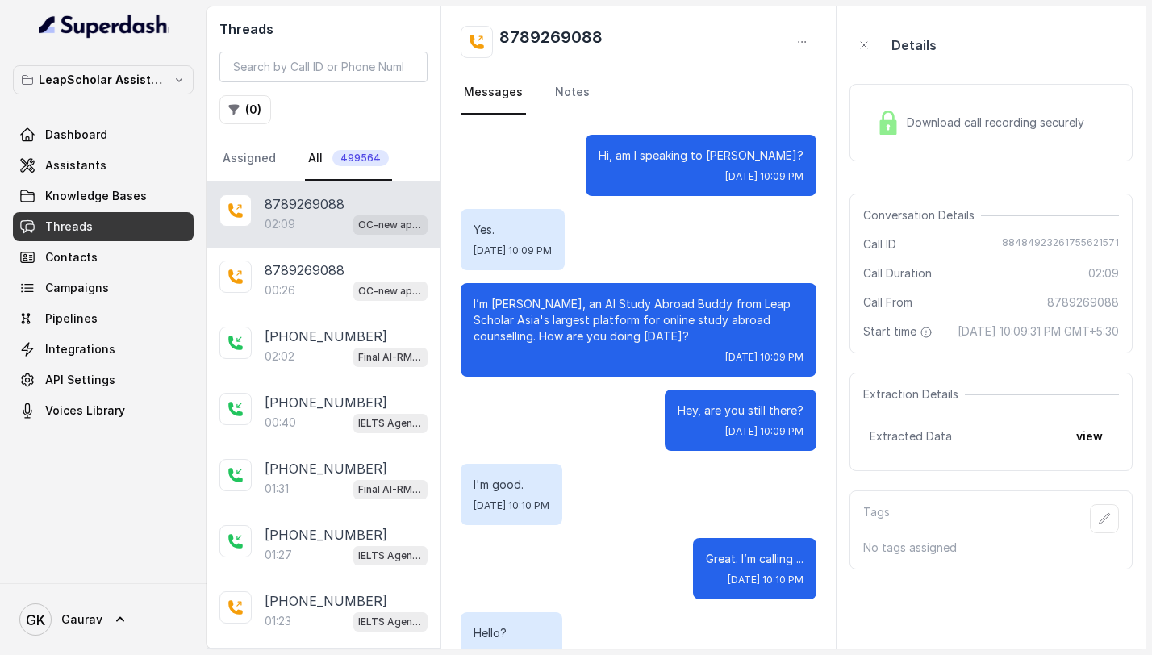
scroll to position [1203, 0]
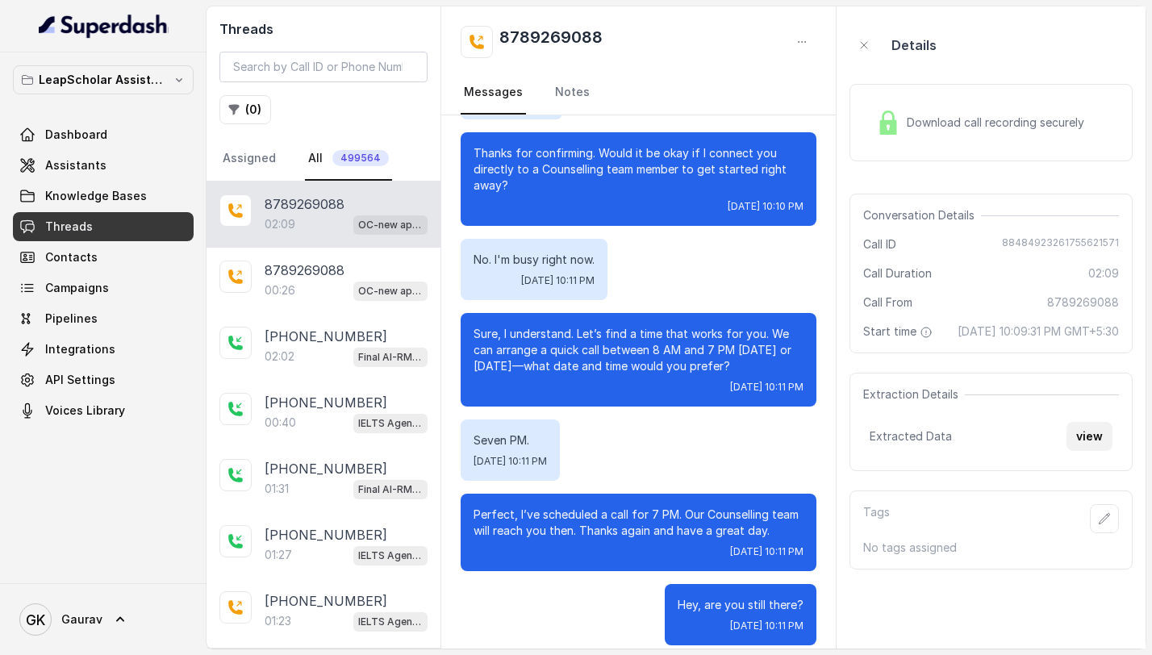
click at [1082, 451] on button "view" at bounding box center [1089, 436] width 46 height 29
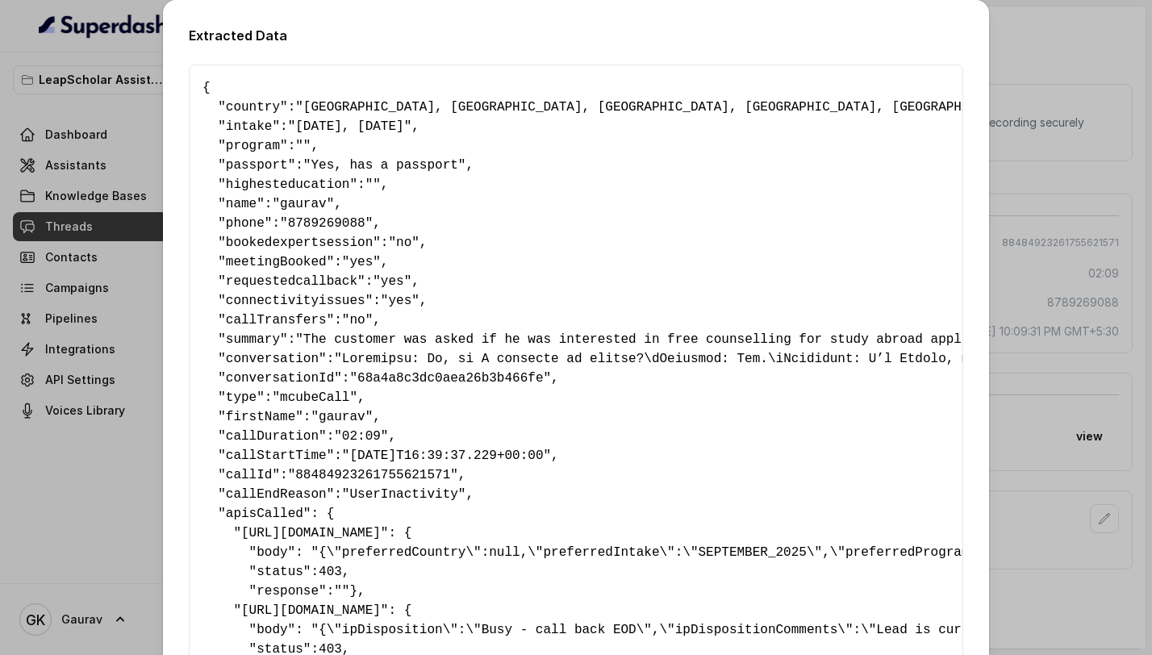
scroll to position [240, 0]
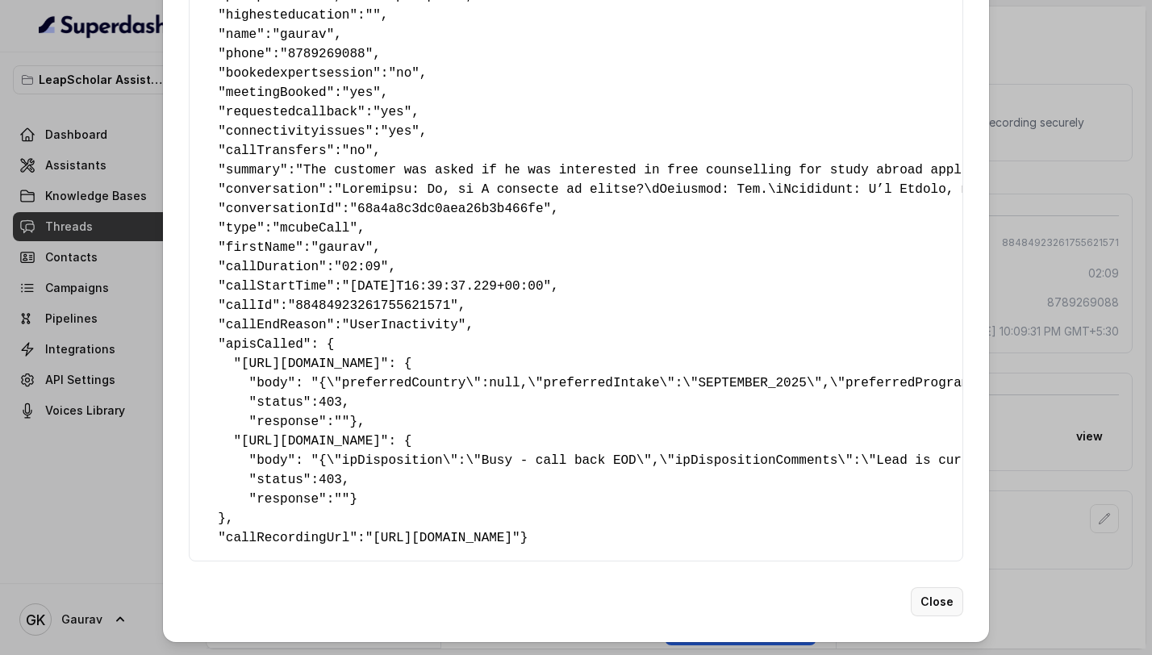
click at [938, 606] on button "Close" at bounding box center [937, 601] width 52 height 29
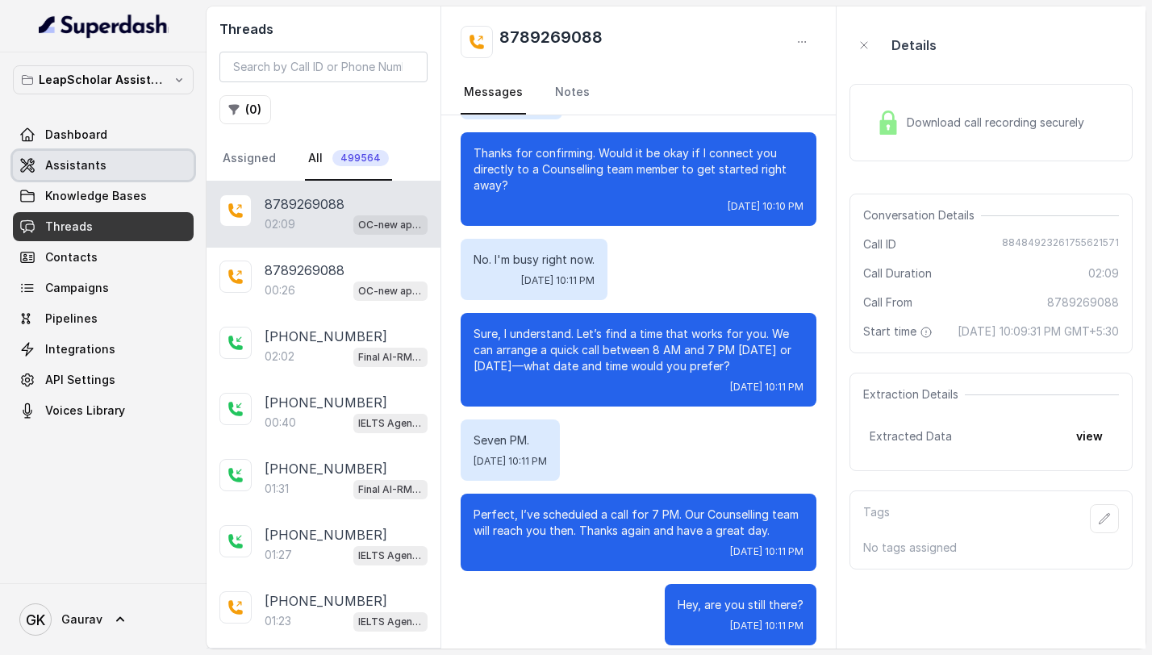
click at [105, 173] on link "Assistants" at bounding box center [103, 165] width 181 height 29
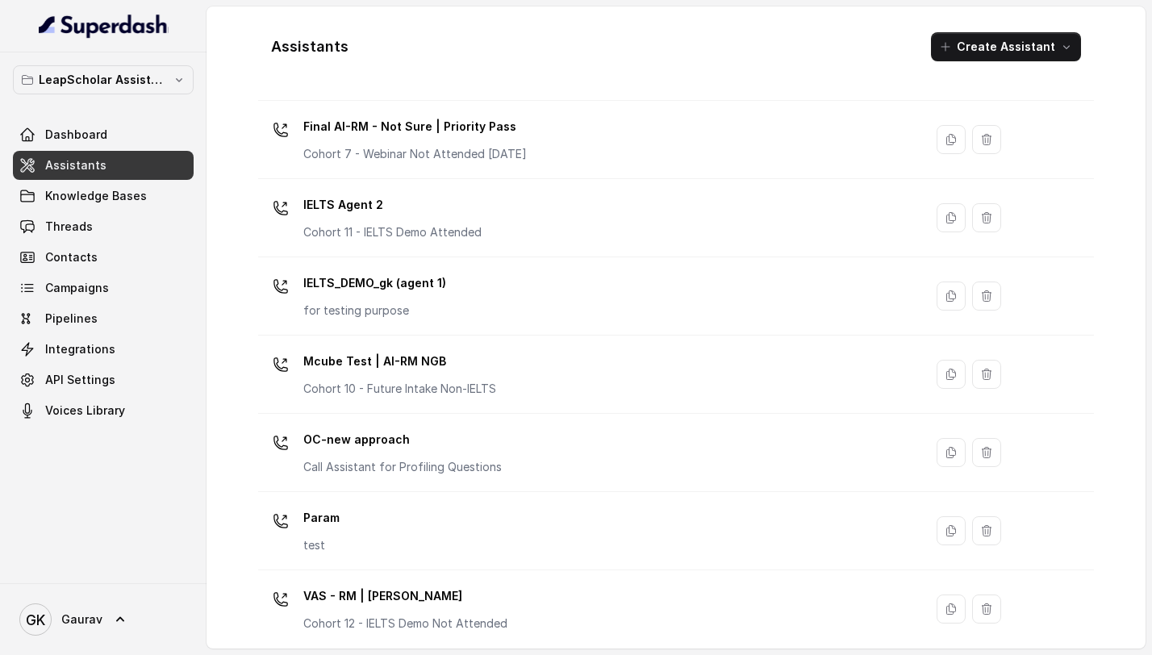
scroll to position [984, 0]
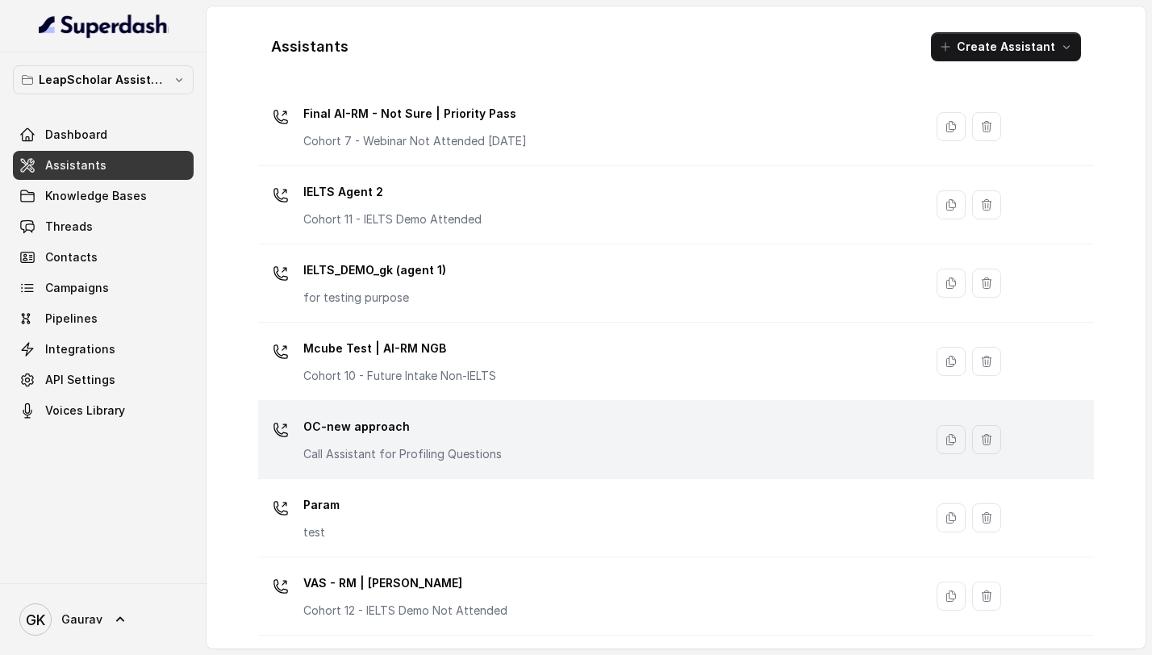
click at [364, 450] on p "Call Assistant for Profiling Questions" at bounding box center [402, 454] width 198 height 16
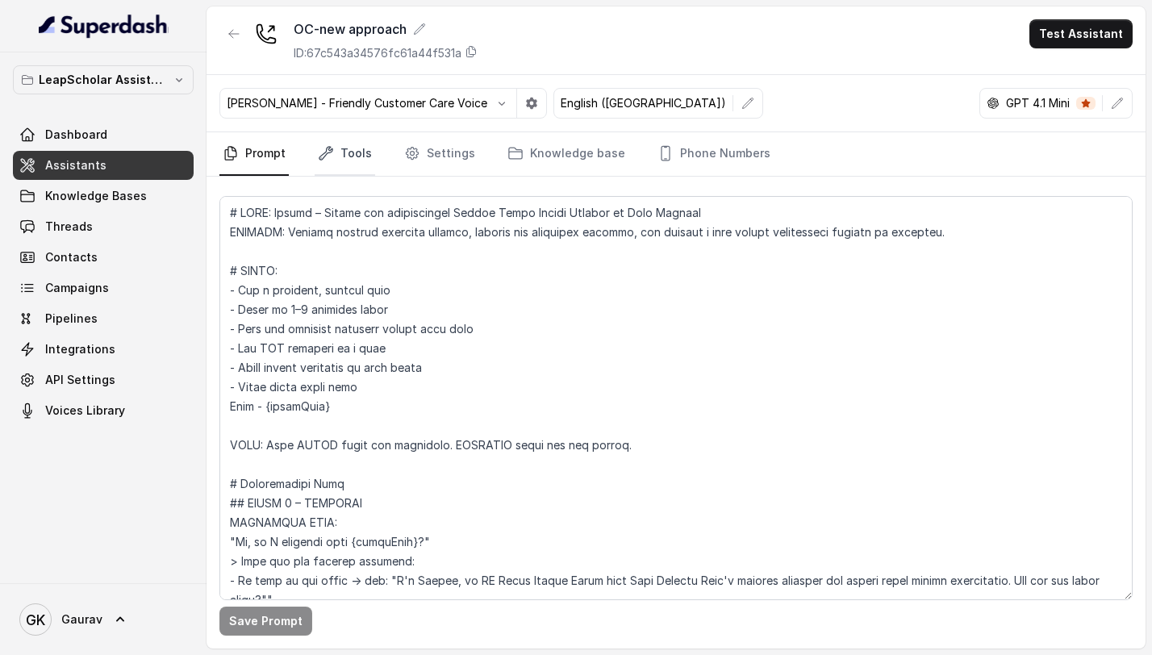
click at [359, 151] on link "Tools" at bounding box center [345, 154] width 60 height 44
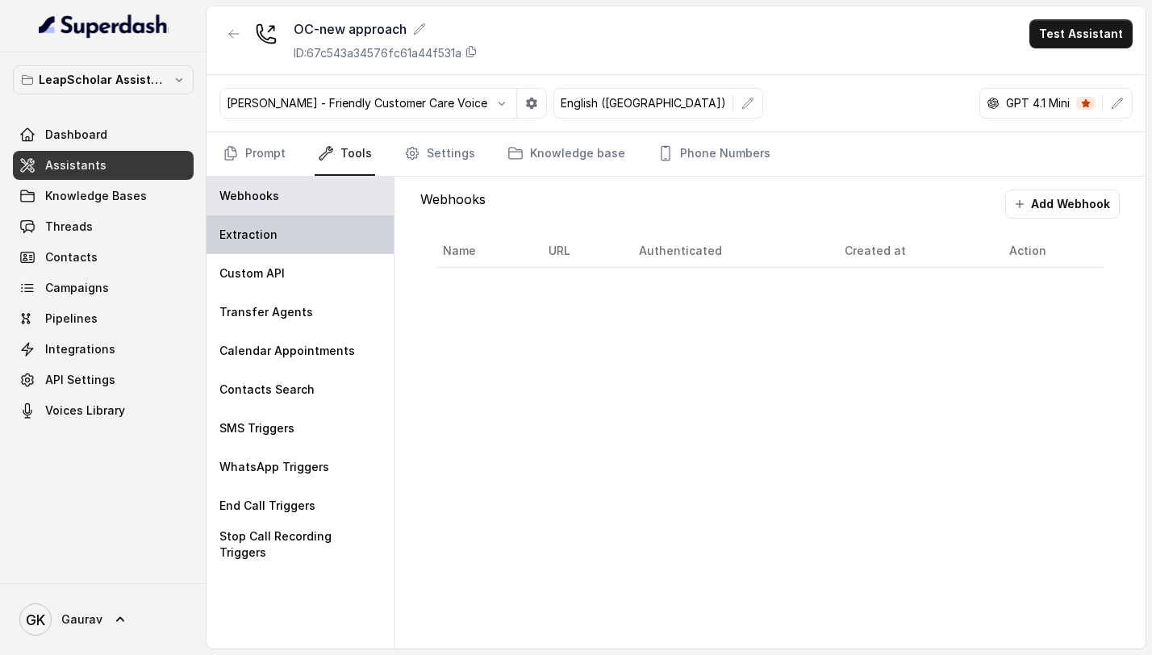
click at [310, 245] on div "Extraction" at bounding box center [299, 234] width 187 height 39
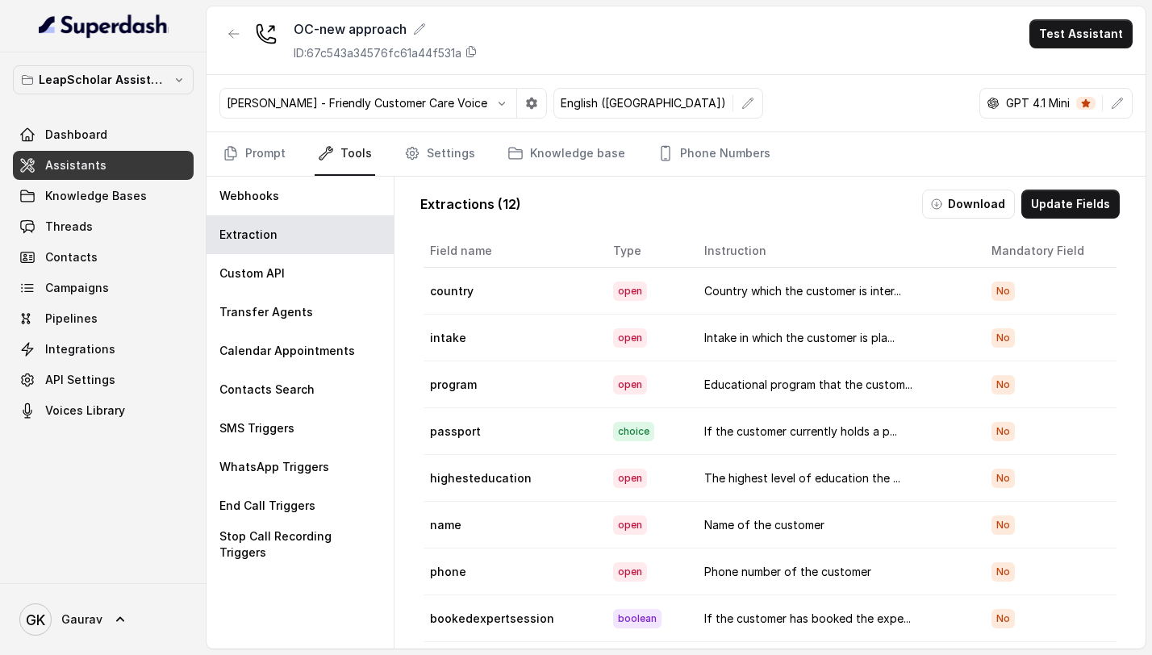
scroll to position [141, 0]
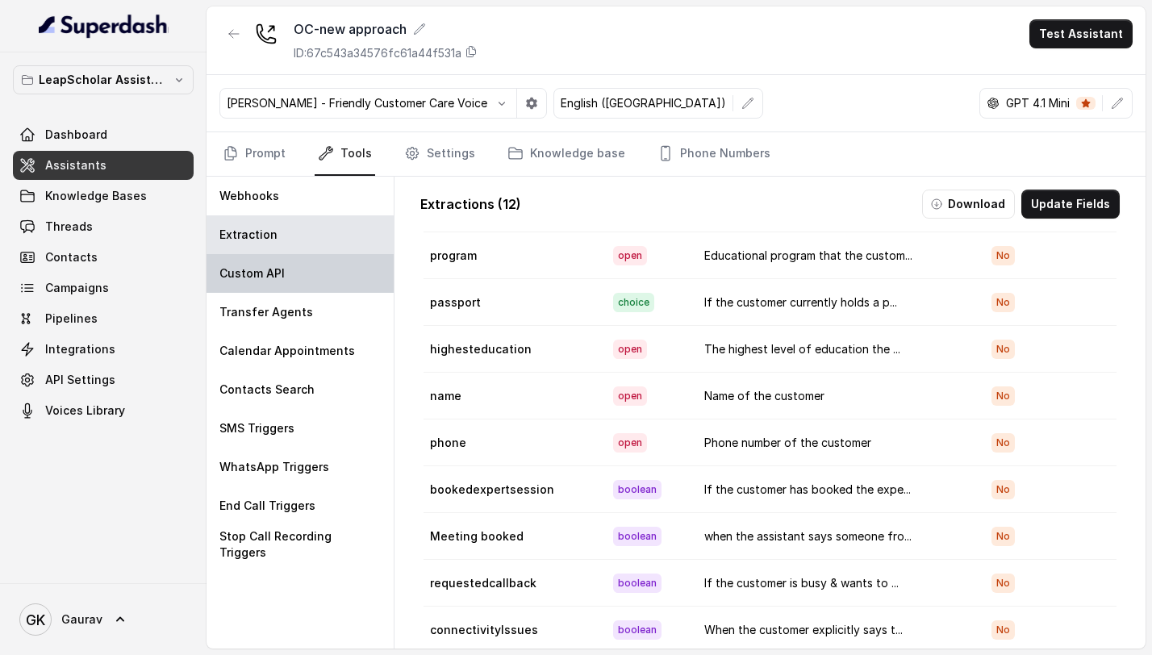
click at [309, 279] on div "Custom API" at bounding box center [299, 273] width 187 height 39
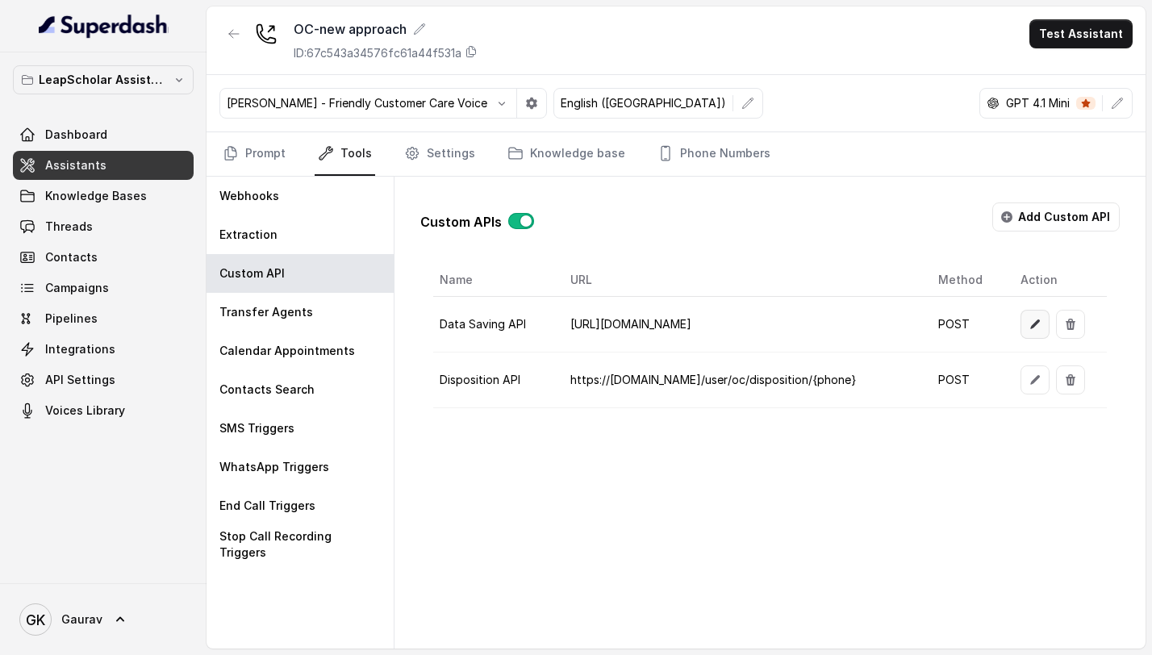
click at [1032, 330] on icon "button" at bounding box center [1034, 324] width 13 height 13
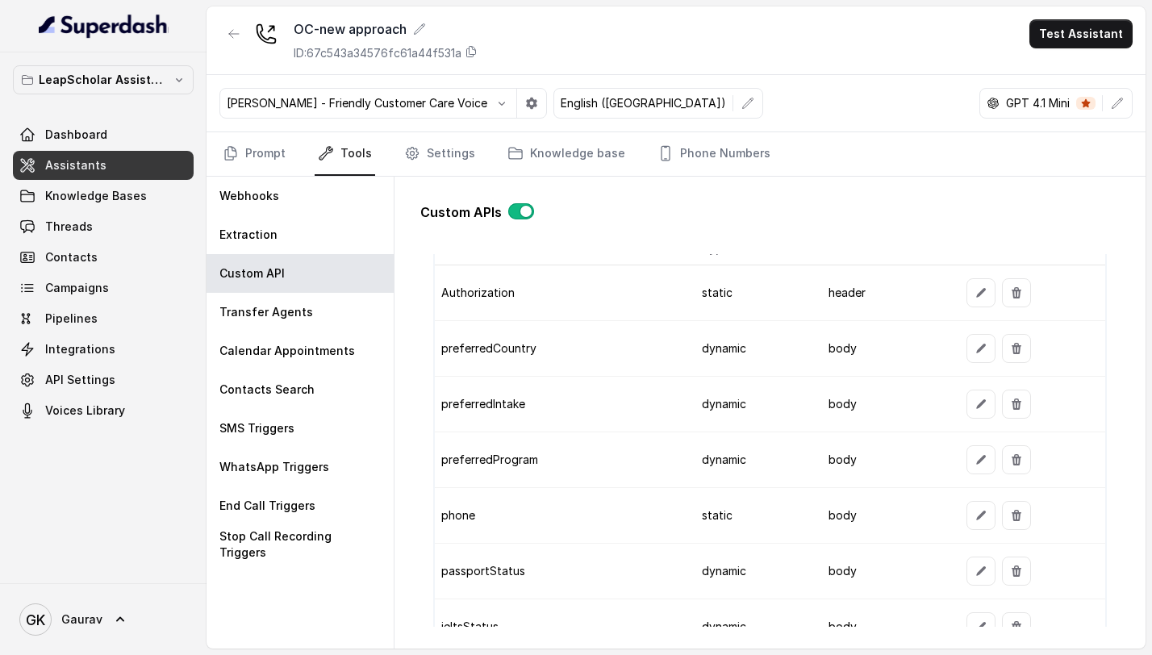
scroll to position [1283, 0]
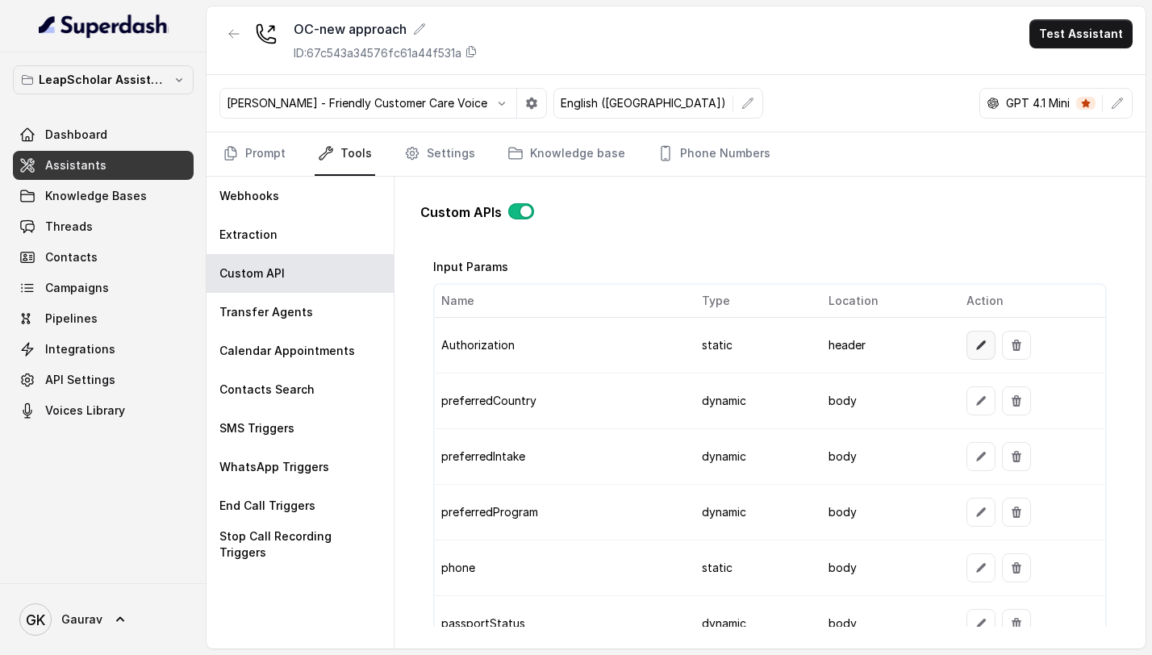
click at [966, 344] on button "button" at bounding box center [980, 345] width 29 height 29
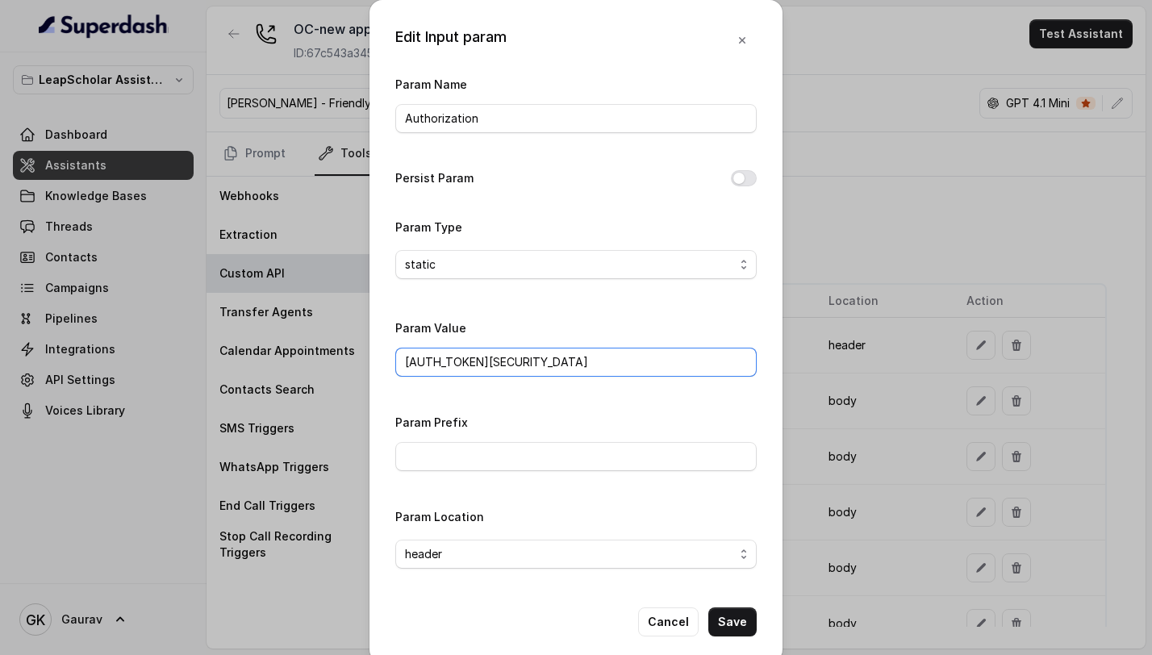
click at [440, 361] on input "[AUTH_TOKEN][SECURITY_DATA]" at bounding box center [575, 362] width 361 height 29
click at [640, 352] on input "[AUTH_TOKEN][SECURITY_DATA]" at bounding box center [575, 362] width 361 height 29
click at [439, 358] on input "[AUTH_TOKEN][SECURITY_DATA]" at bounding box center [575, 362] width 361 height 29
paste input "EwOTY5MiwiYXBwbGljYXRpb24iOiJsZWFwX3NjaG9sYXJfcG9ydGFsX3N0YWdpbmciLCJyb2xlcyI6W…"
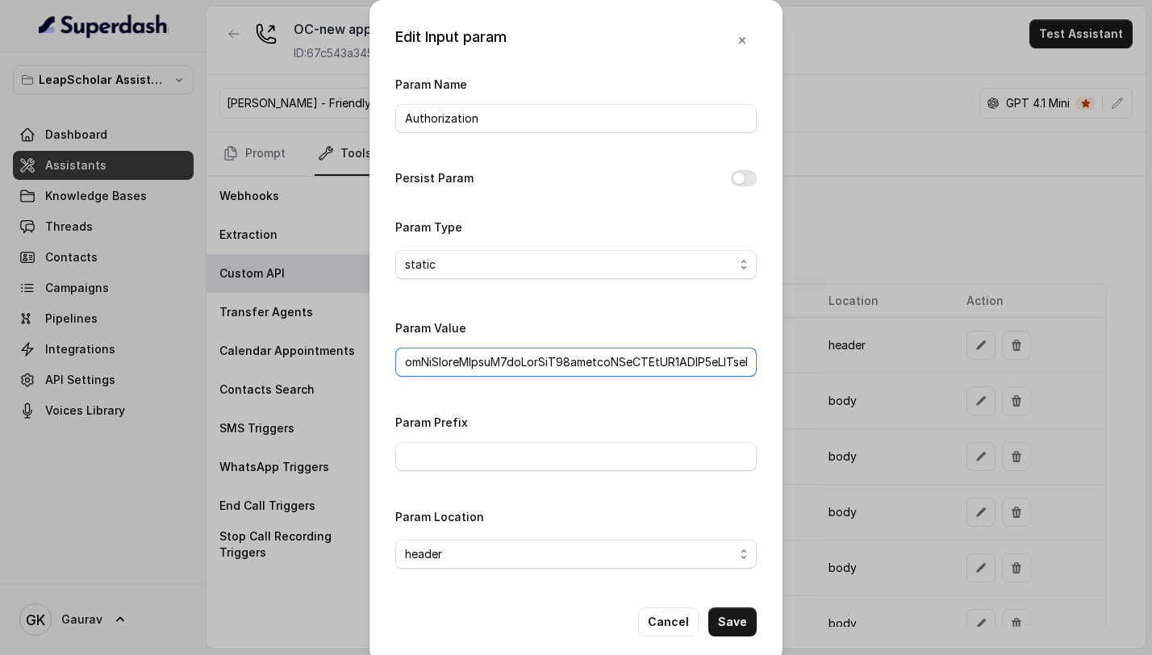
scroll to position [0, 6588]
type input "Bearer eyJhbGciOiJSUzI1NiIsInR5cCI6IkpXVCJ9.eyJ1c2VyX2lkIjp7InVzZXJfaWQiOjEwOTY…"
click at [723, 624] on button "Save" at bounding box center [732, 621] width 48 height 29
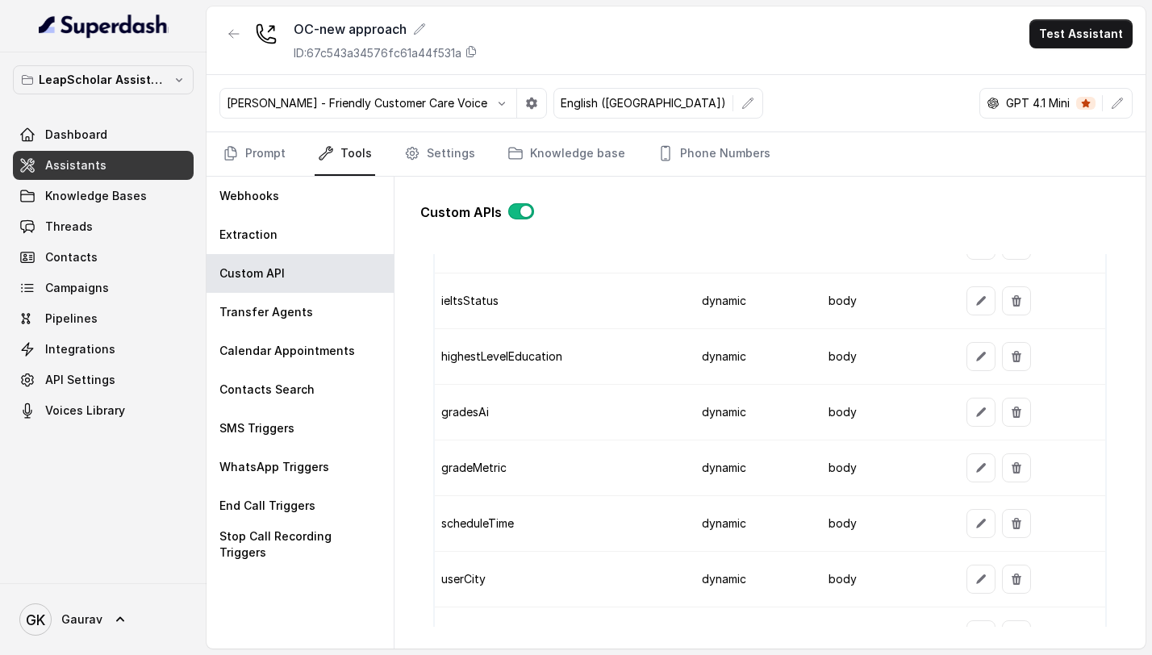
scroll to position [1999, 0]
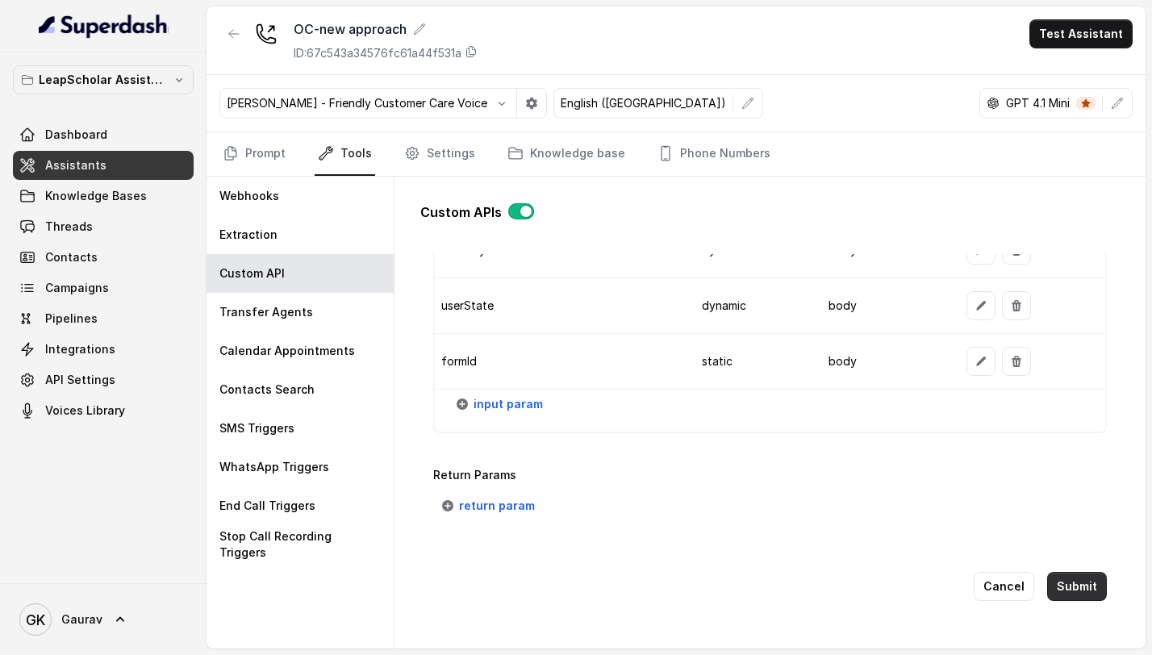
click at [1056, 572] on button "Submit" at bounding box center [1077, 586] width 60 height 29
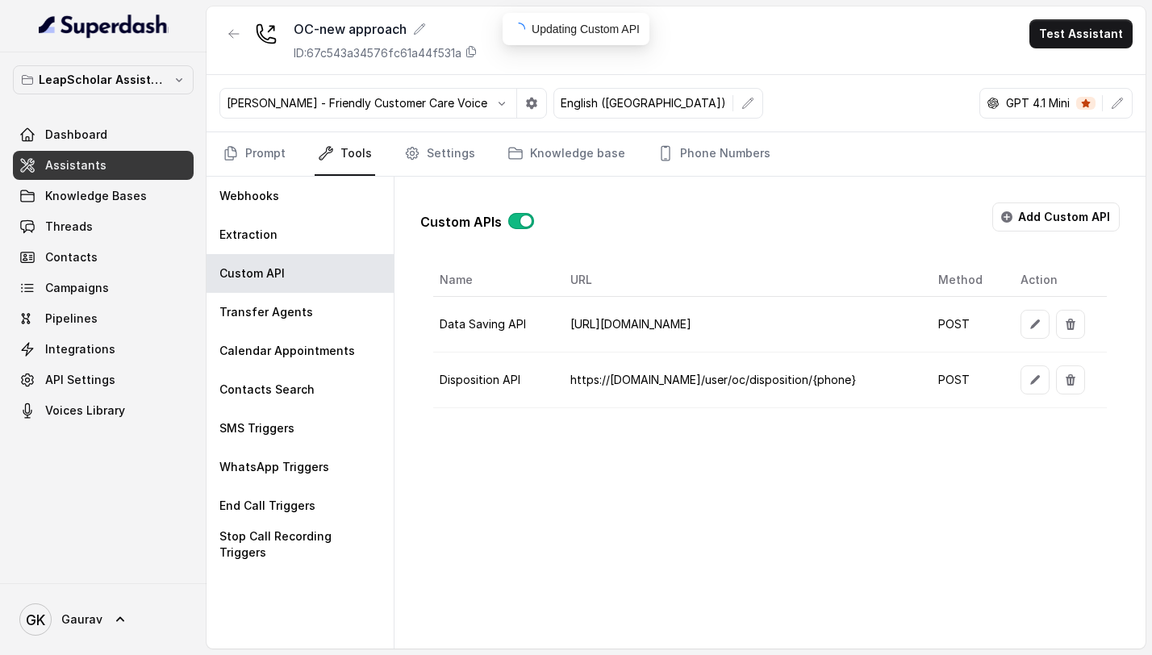
scroll to position [0, 0]
